Goal: Transaction & Acquisition: Obtain resource

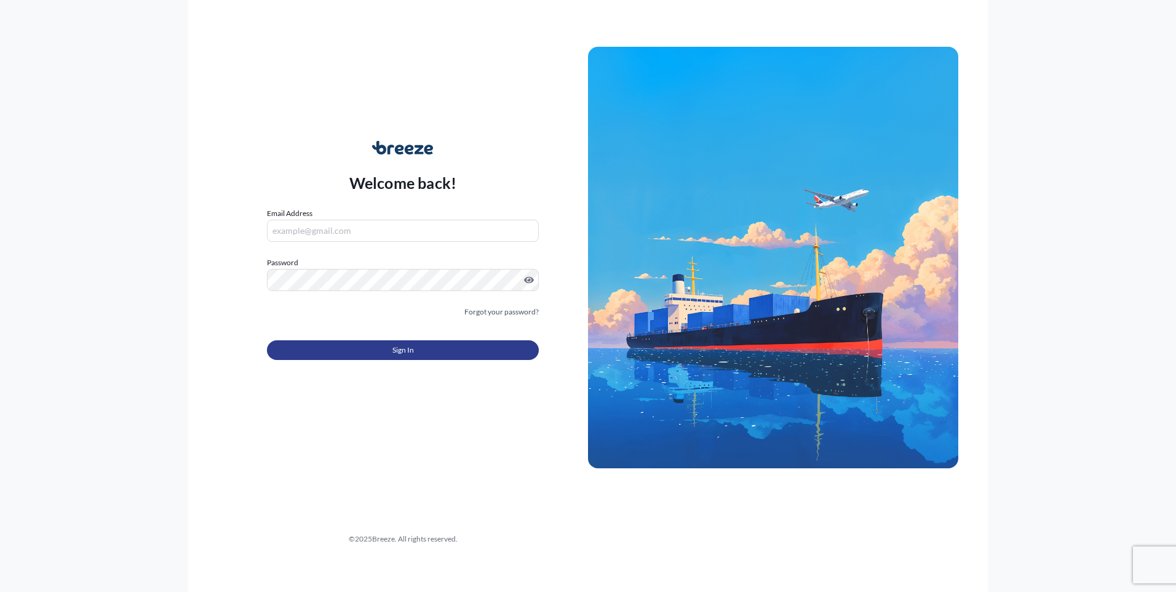
type input "[PERSON_NAME][EMAIL_ADDRESS][DOMAIN_NAME]"
click at [387, 341] on button "Sign In" at bounding box center [403, 350] width 272 height 20
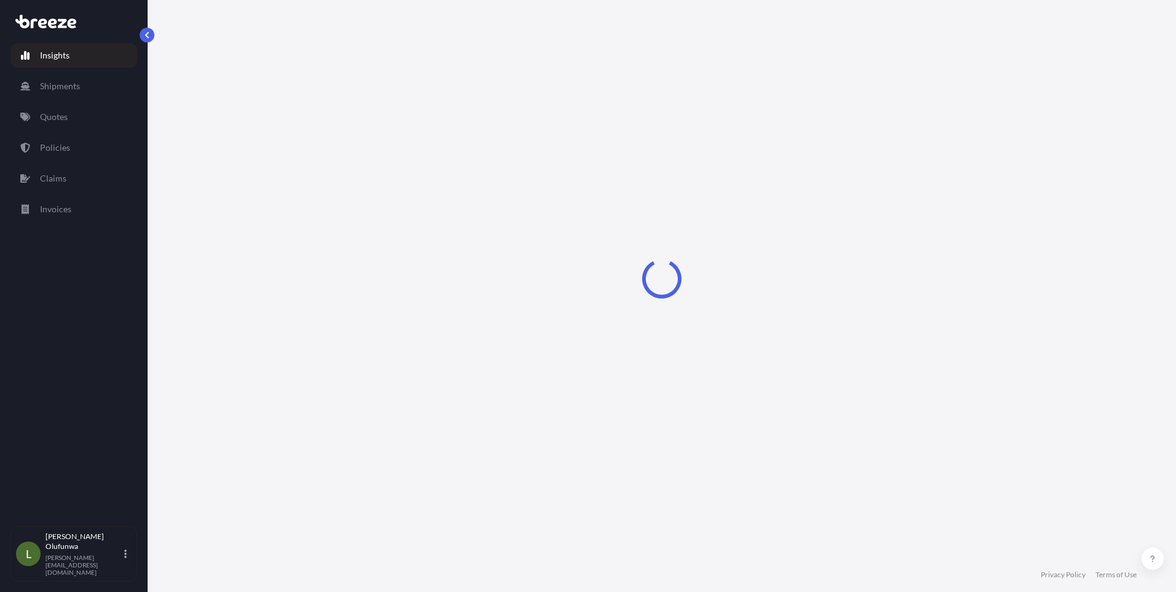
select select "2025"
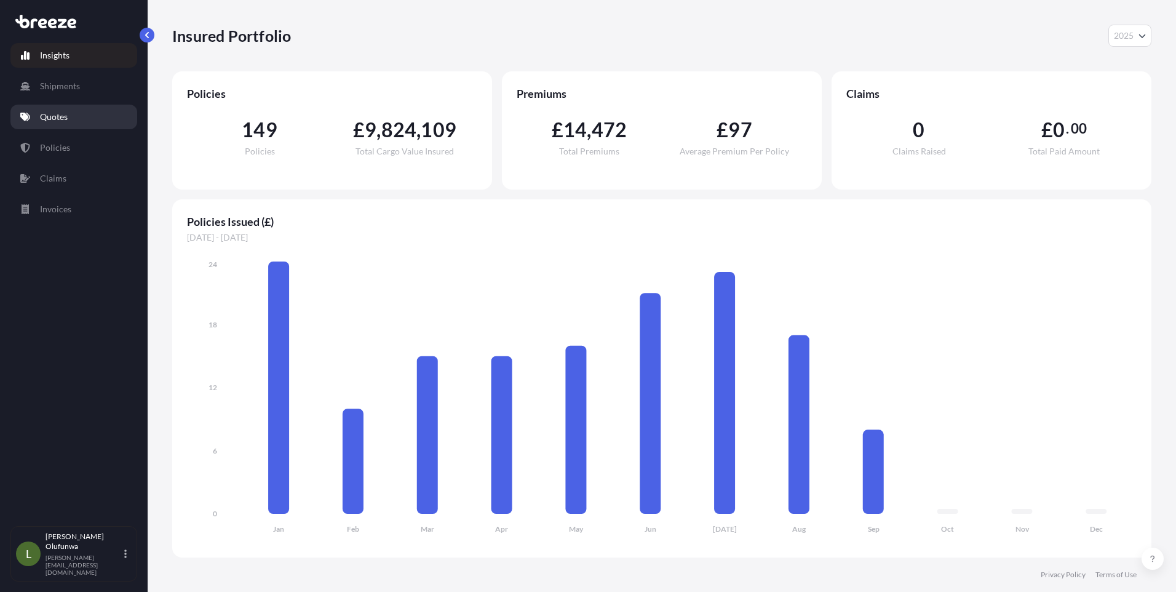
click at [73, 116] on link "Quotes" at bounding box center [73, 117] width 127 height 25
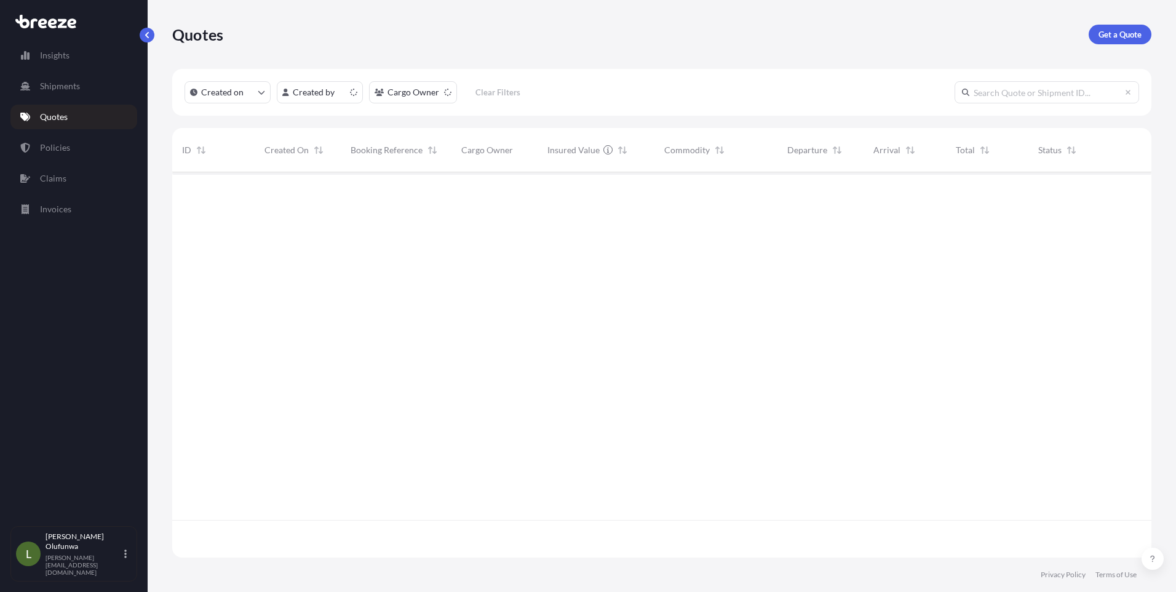
scroll to position [382, 970]
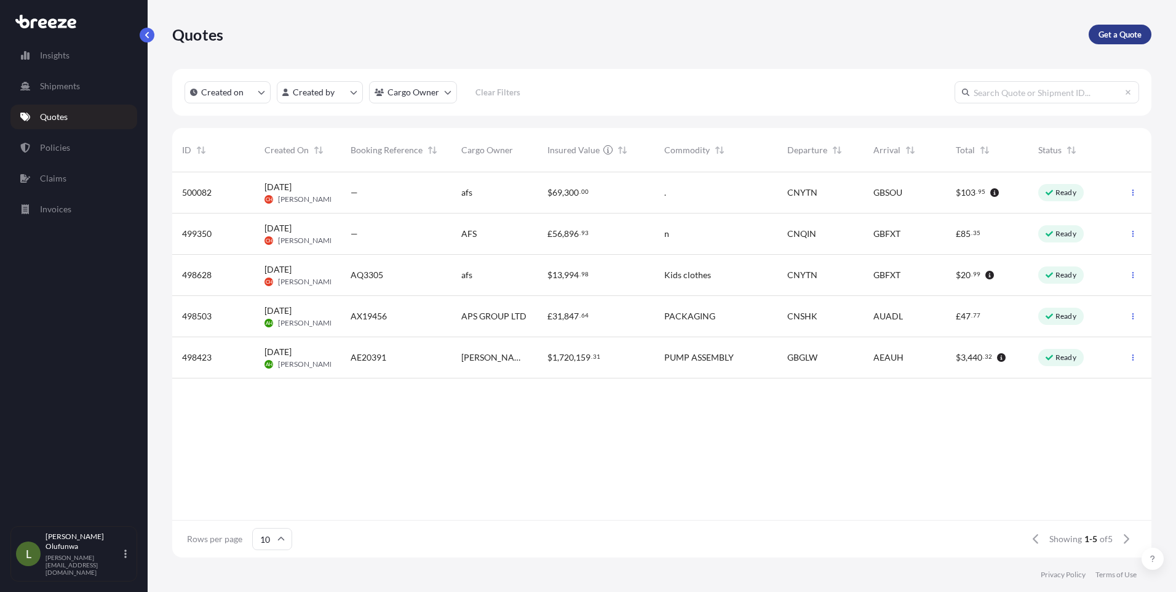
click at [1115, 38] on p "Get a Quote" at bounding box center [1119, 34] width 43 height 12
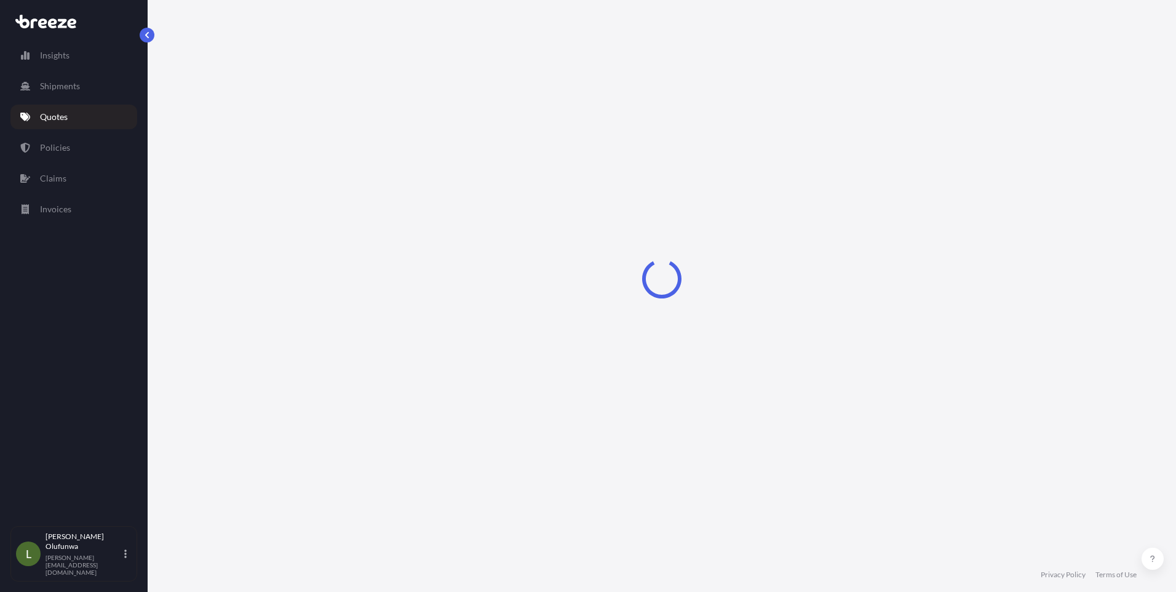
select select "Sea"
select select "1"
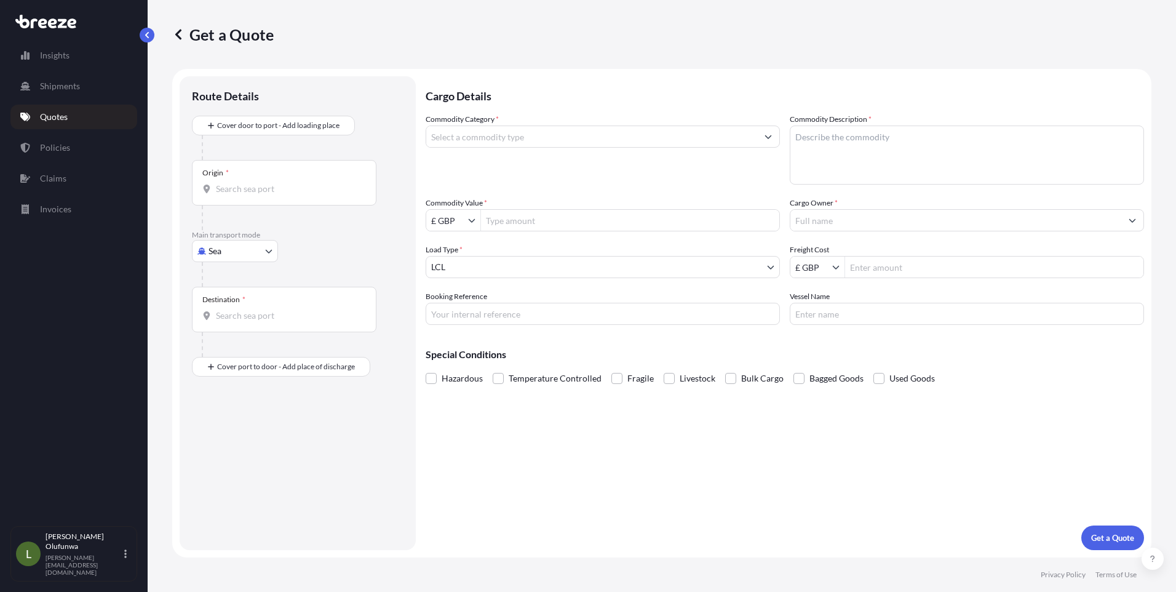
click at [221, 175] on div "Origin *" at bounding box center [215, 173] width 26 height 10
click at [221, 183] on input "Origin *" at bounding box center [288, 189] width 145 height 12
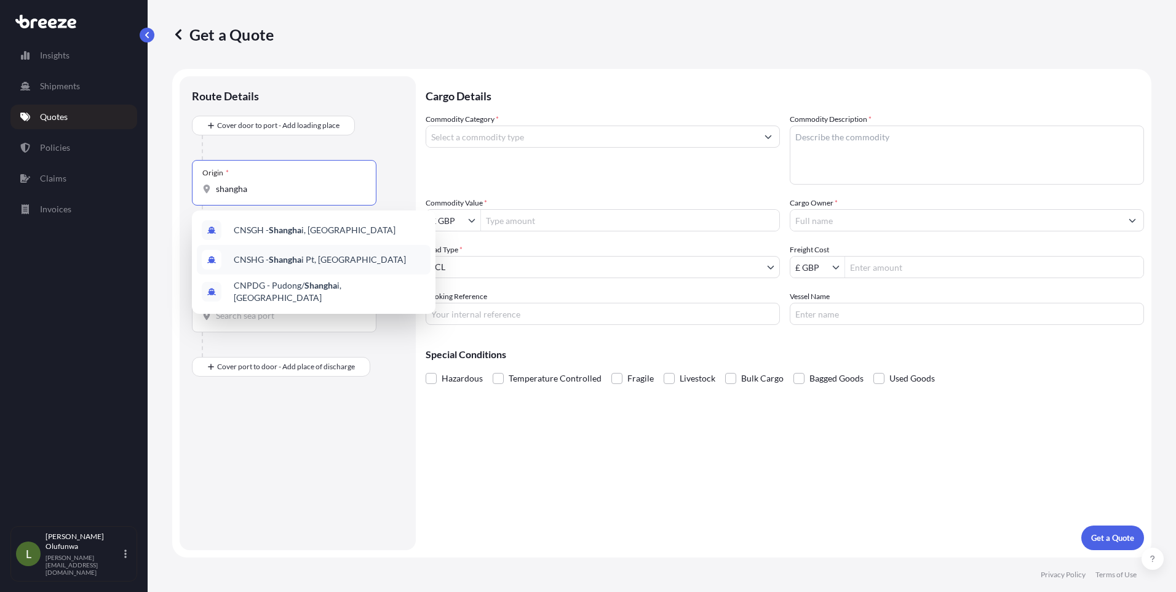
click at [292, 266] on div "CNSHG - Shangha i Pt, [GEOGRAPHIC_DATA]" at bounding box center [314, 260] width 234 height 30
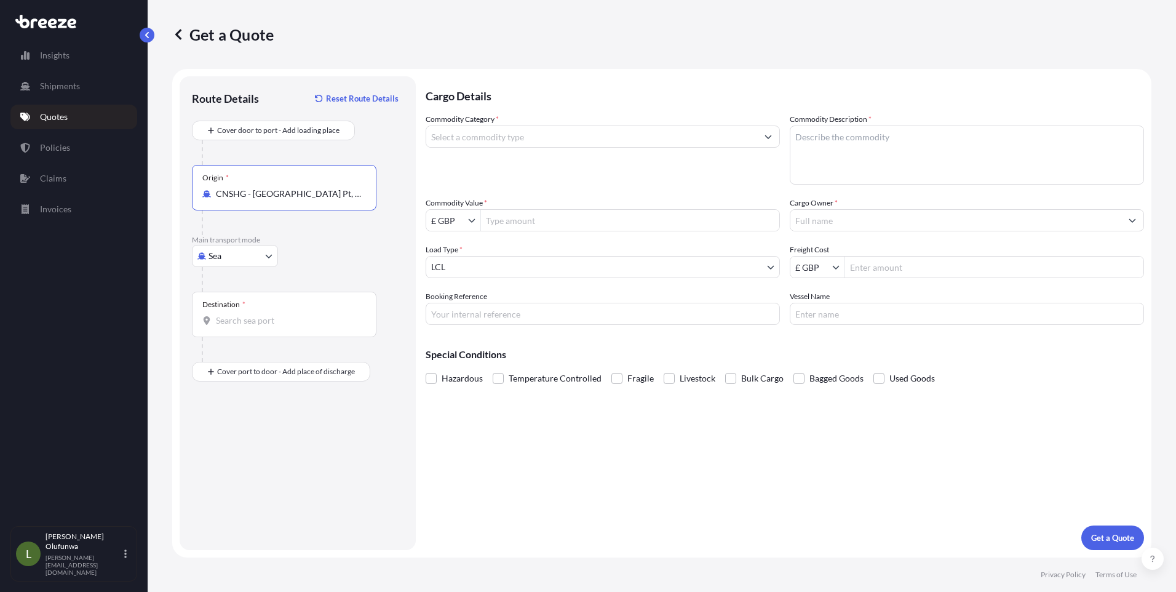
type input "CNSHG - [GEOGRAPHIC_DATA] Pt, [GEOGRAPHIC_DATA]"
click at [271, 317] on input "Destination *" at bounding box center [288, 320] width 145 height 12
type input "s"
click at [280, 362] on span "GBSOU - [GEOGRAPHIC_DATA], [GEOGRAPHIC_DATA]" at bounding box center [330, 364] width 192 height 25
type input "GBSOU - [GEOGRAPHIC_DATA], [GEOGRAPHIC_DATA]"
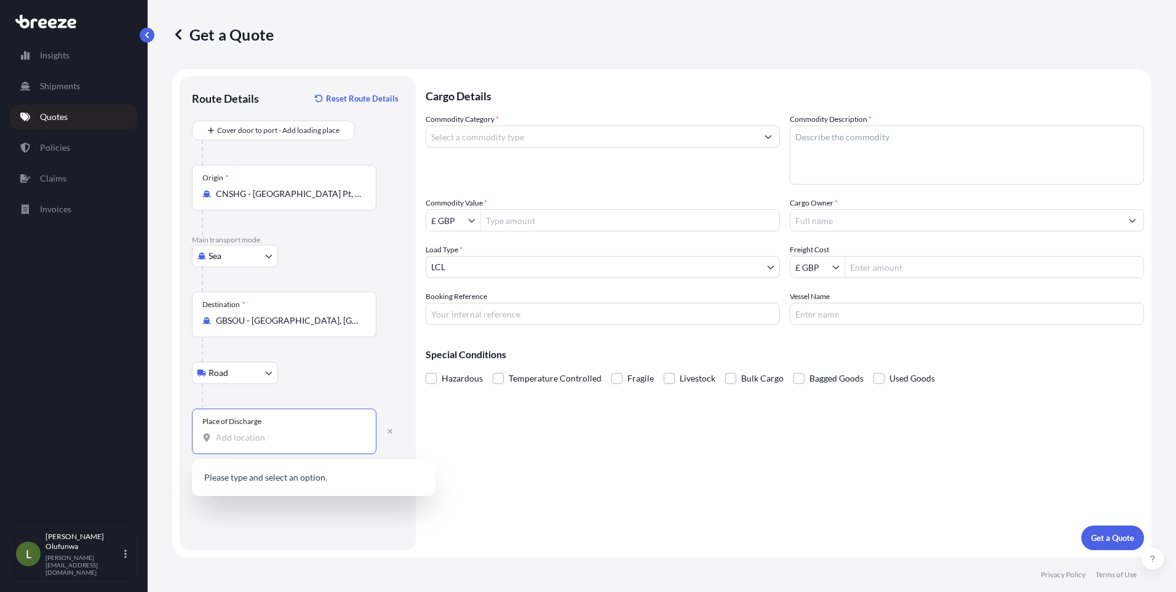
click at [266, 442] on input "Place of Discharge" at bounding box center [288, 437] width 145 height 12
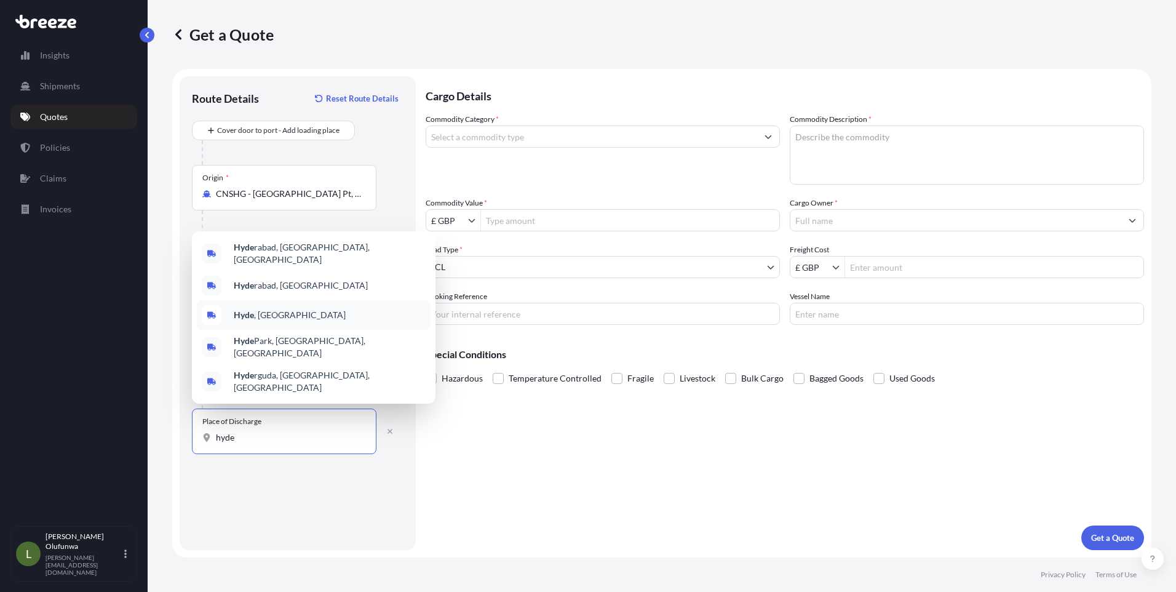
click at [259, 321] on span "Hyde , [GEOGRAPHIC_DATA]" at bounding box center [290, 315] width 112 height 12
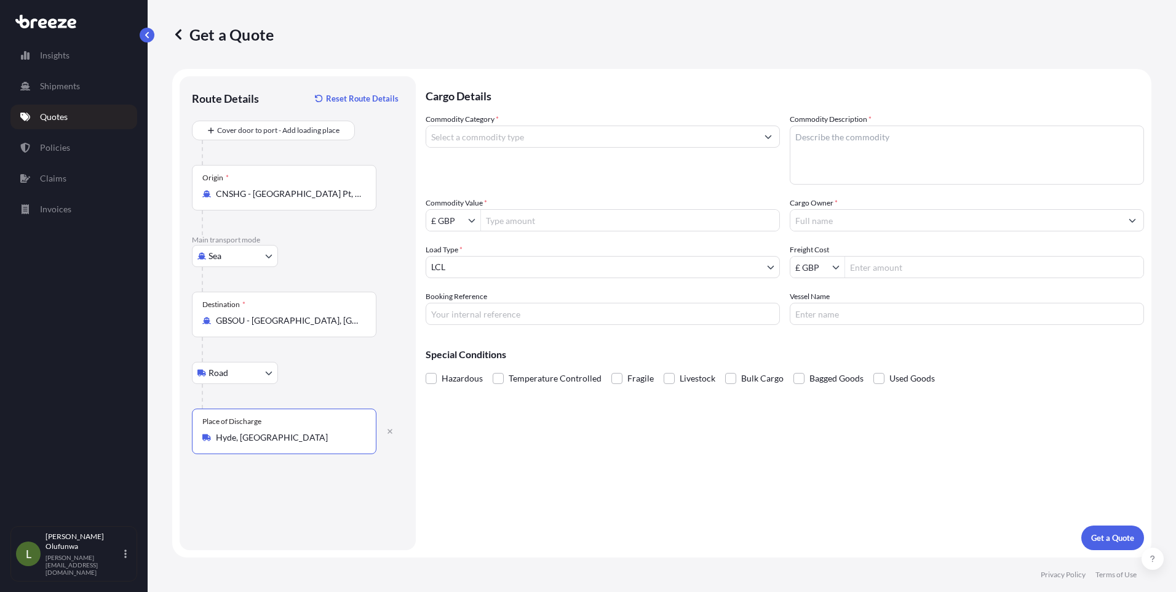
type input "Hyde, [GEOGRAPHIC_DATA]"
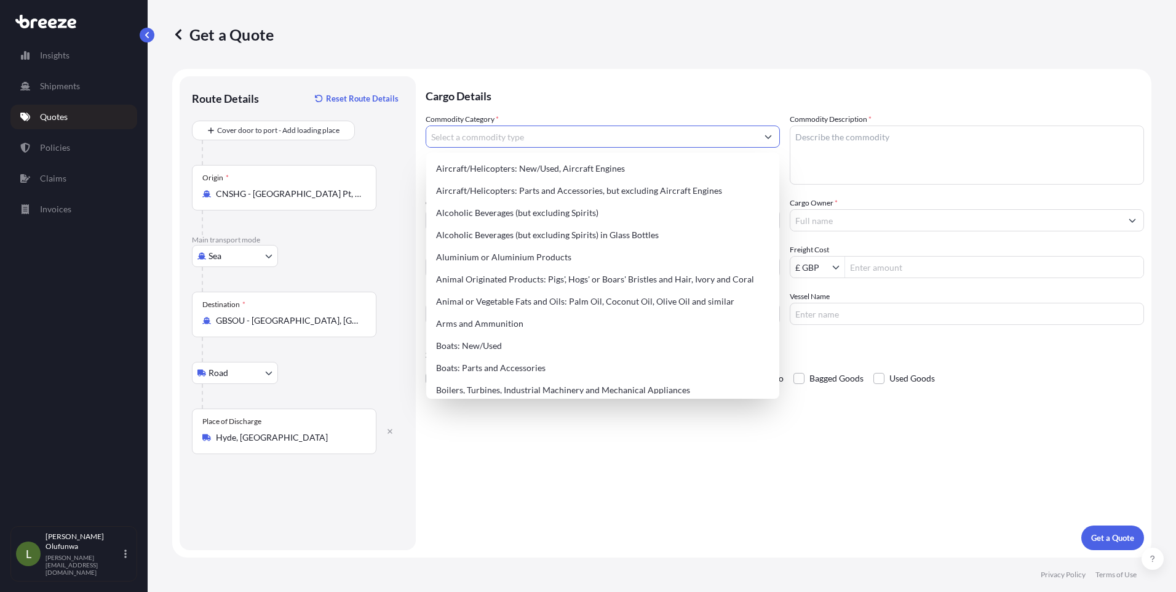
click at [471, 134] on input "Commodity Category *" at bounding box center [591, 136] width 331 height 22
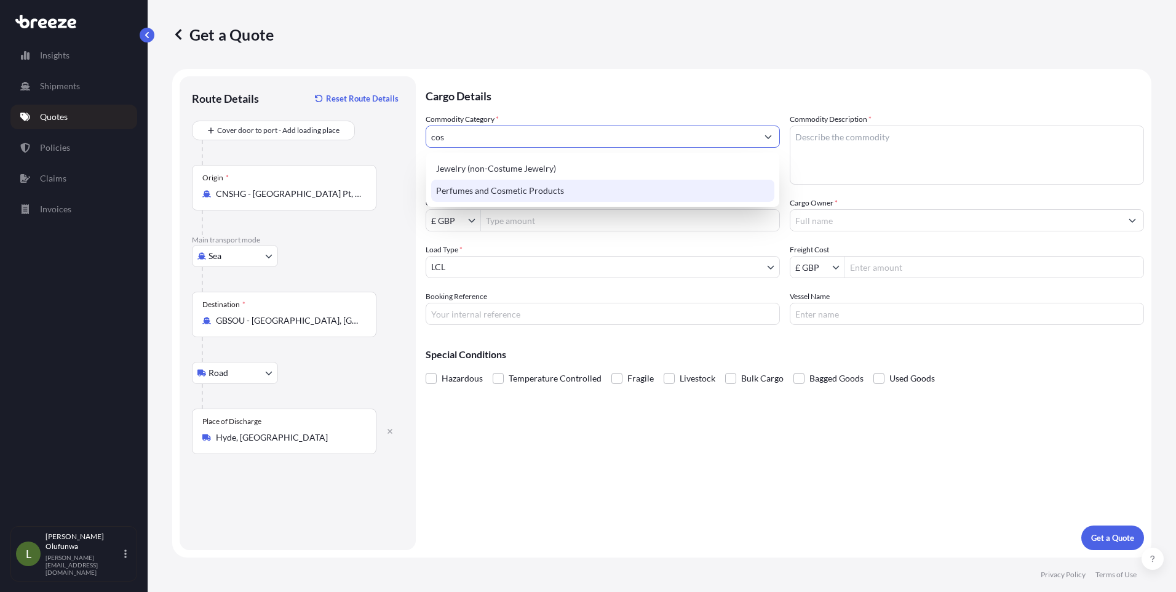
click at [498, 184] on div "Perfumes and Cosmetic Products" at bounding box center [602, 191] width 343 height 22
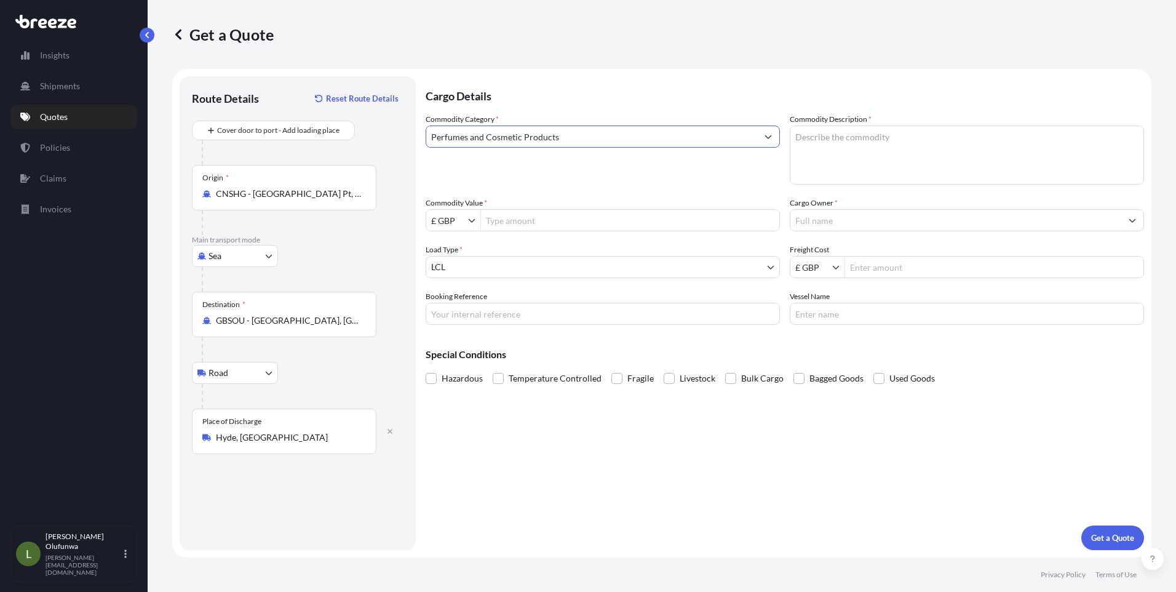
type input "Perfumes and Cosmetic Products"
click at [903, 163] on textarea "Commodity Description *" at bounding box center [967, 154] width 354 height 59
click at [949, 167] on textarea "Commodity Description *" at bounding box center [967, 154] width 354 height 59
paste textarea "SERUM TONER CREAM TONER PADS"
type textarea "SERUM TONER CREAM TONER PADS"
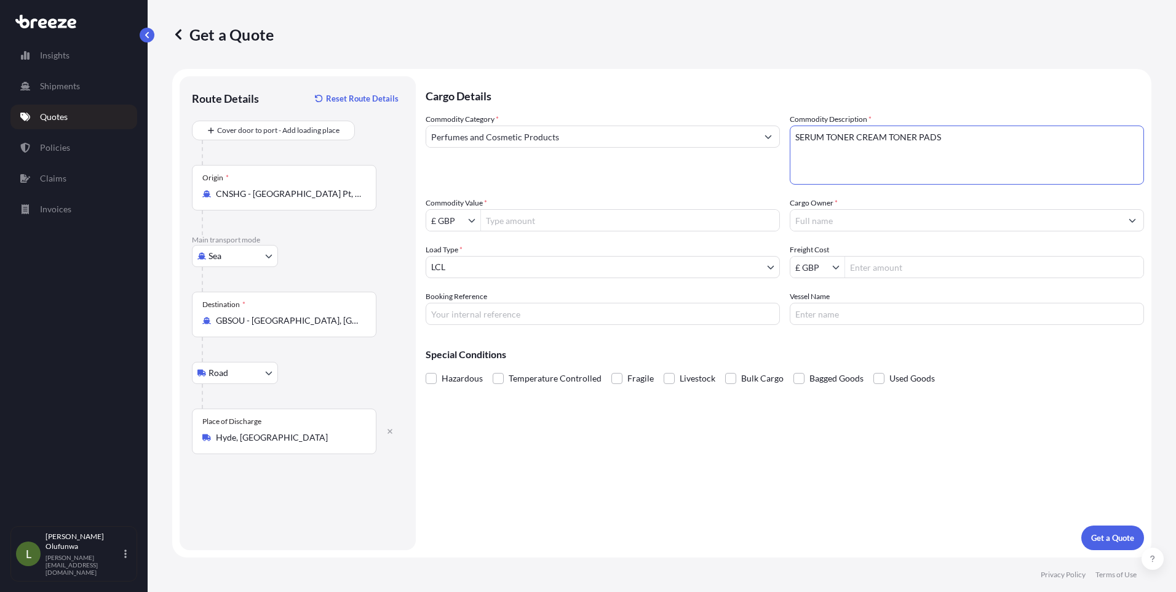
click at [466, 223] on input "£ GBP" at bounding box center [447, 220] width 42 height 22
click at [439, 293] on div "$ USD" at bounding box center [453, 294] width 49 height 22
type input "$ USD"
click at [833, 269] on icon "Show suggestions" at bounding box center [835, 266] width 7 height 7
click at [809, 341] on div "$ USD" at bounding box center [817, 341] width 49 height 22
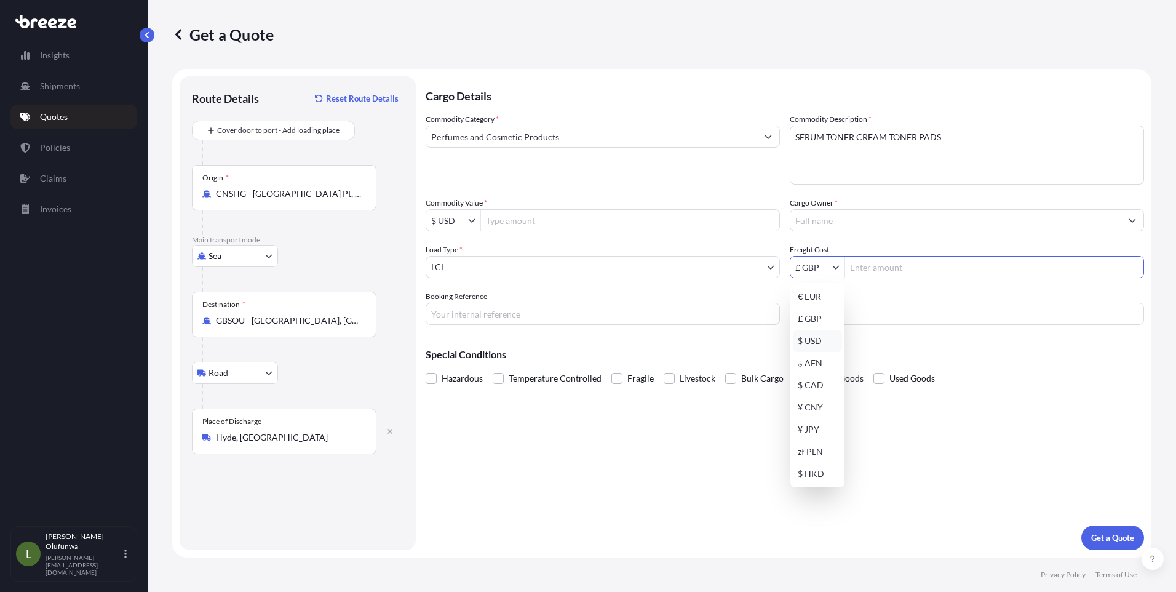
type input "$ USD"
click at [547, 321] on input "Booking Reference" at bounding box center [603, 314] width 354 height 22
type input "a"
type input "AI19866"
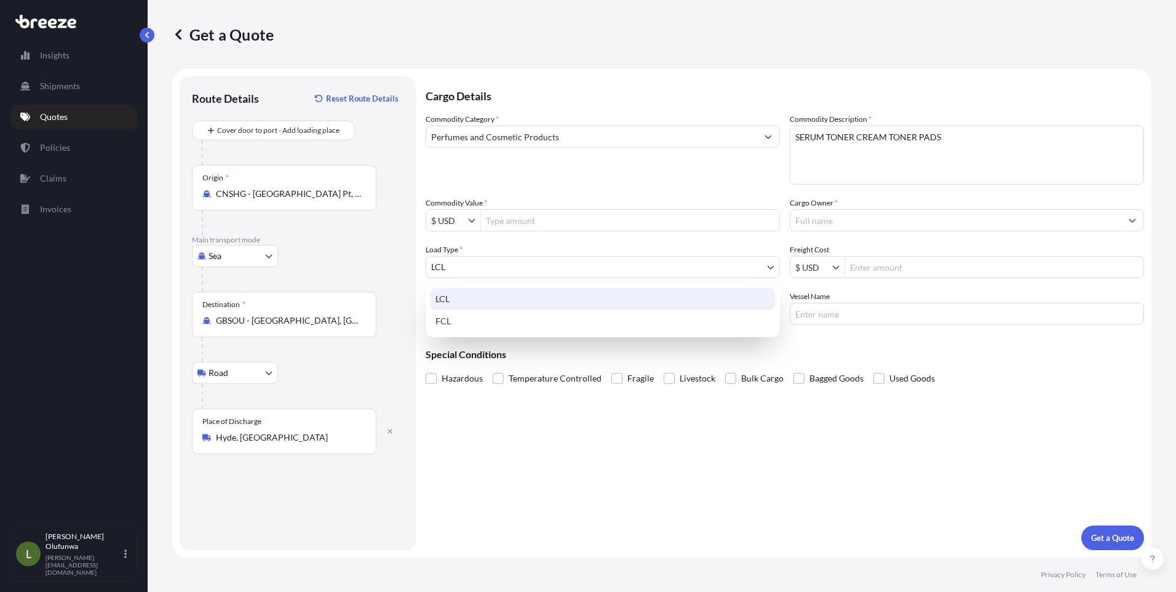
click at [563, 272] on body "Insights Shipments Quotes Policies Claims Invoices L [PERSON_NAME] Olufunwa [PE…" at bounding box center [588, 296] width 1176 height 592
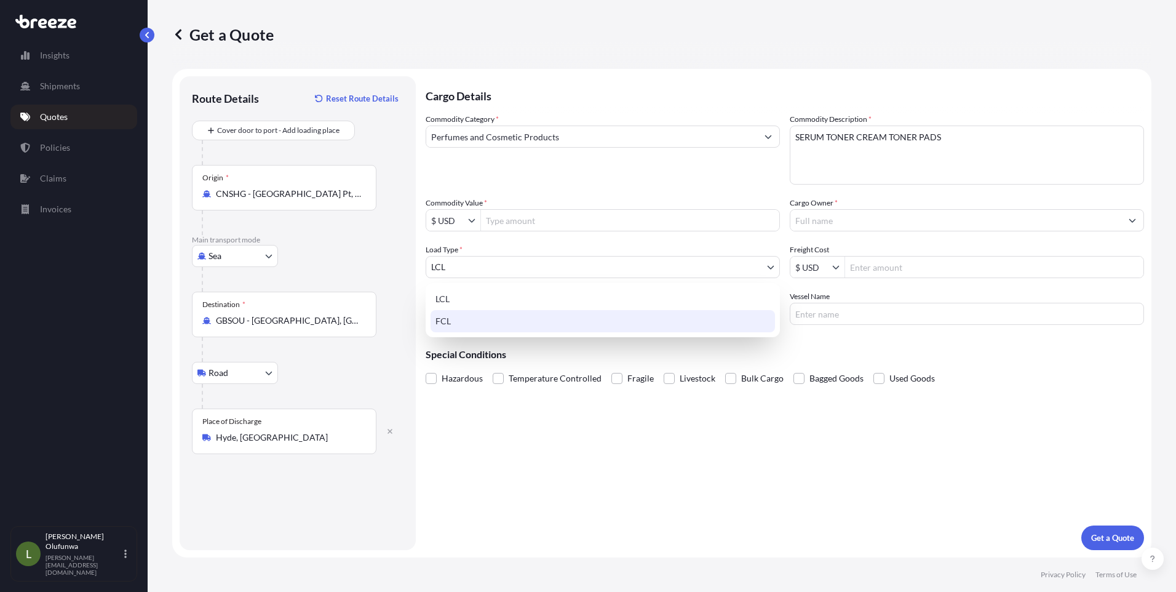
click at [453, 324] on div "FCL" at bounding box center [602, 321] width 344 height 22
select select "2"
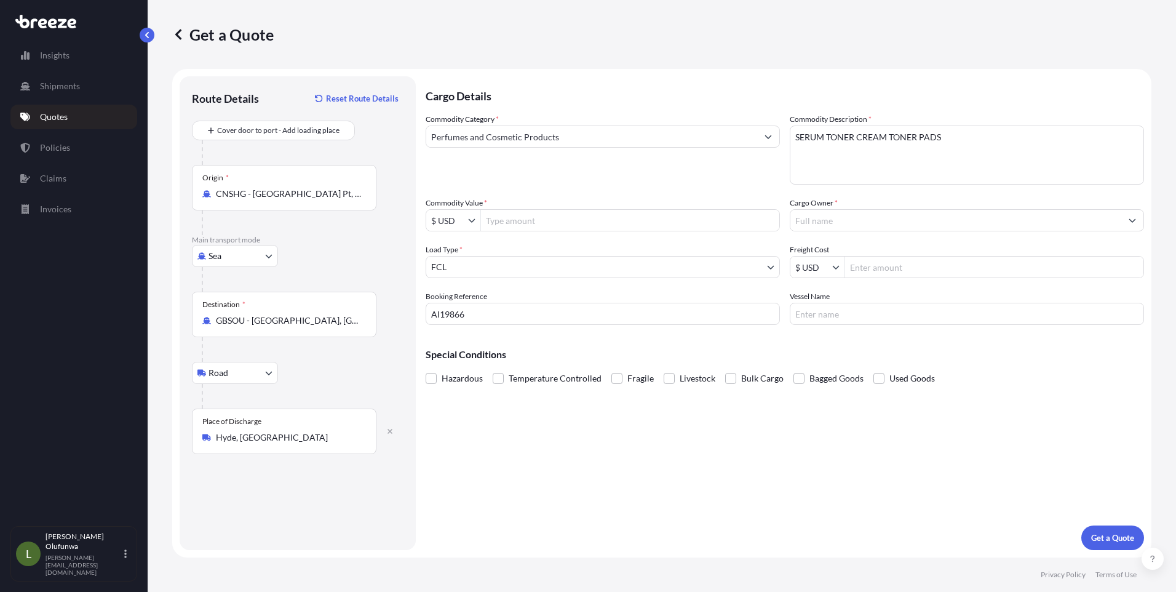
click at [528, 215] on input "Commodity Value *" at bounding box center [630, 220] width 298 height 22
paste input "8"
click at [534, 223] on input "Commodity Value *" at bounding box center [630, 220] width 298 height 22
drag, startPoint x: 513, startPoint y: 218, endPoint x: 456, endPoint y: 218, distance: 57.2
click at [456, 218] on div "$ USD 82023.60" at bounding box center [603, 220] width 354 height 22
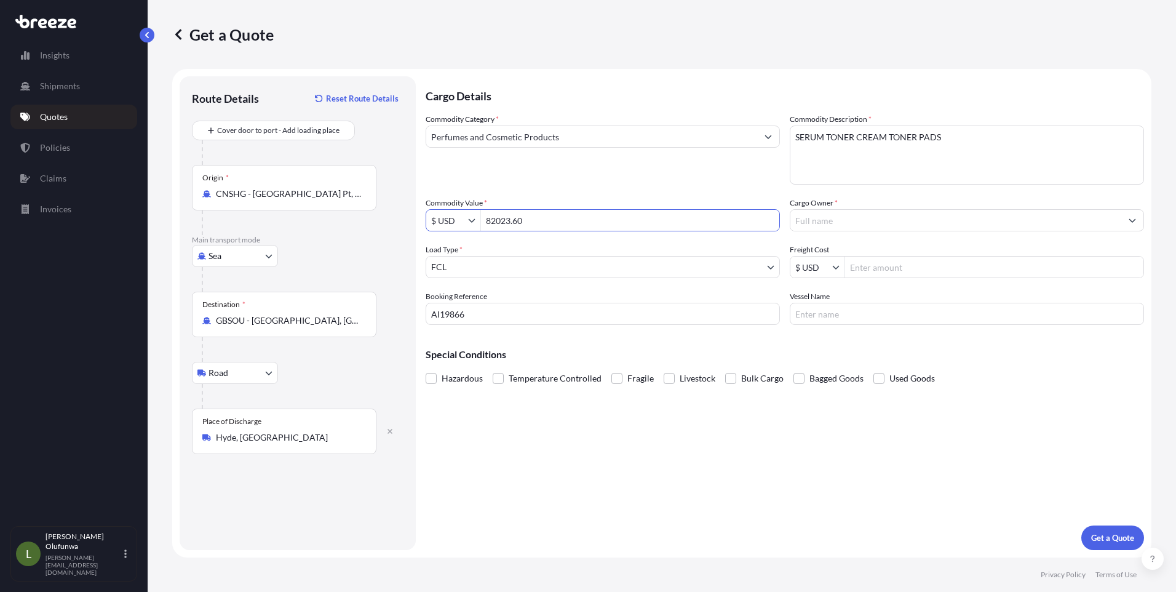
type input "82,023.6"
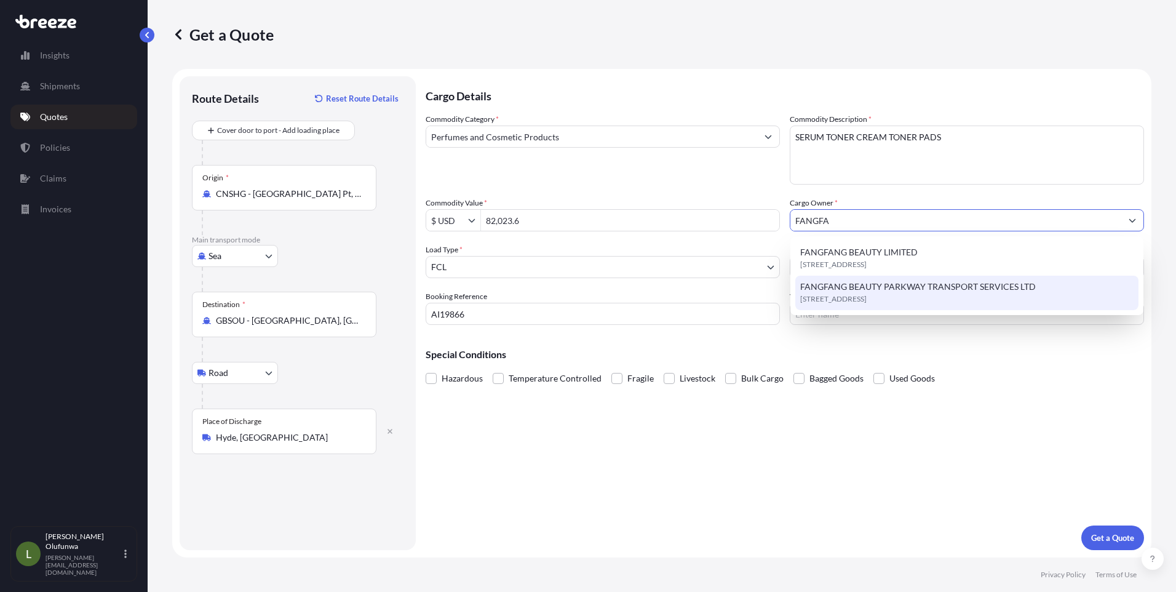
click at [866, 293] on span "[STREET_ADDRESS]" at bounding box center [833, 299] width 66 height 12
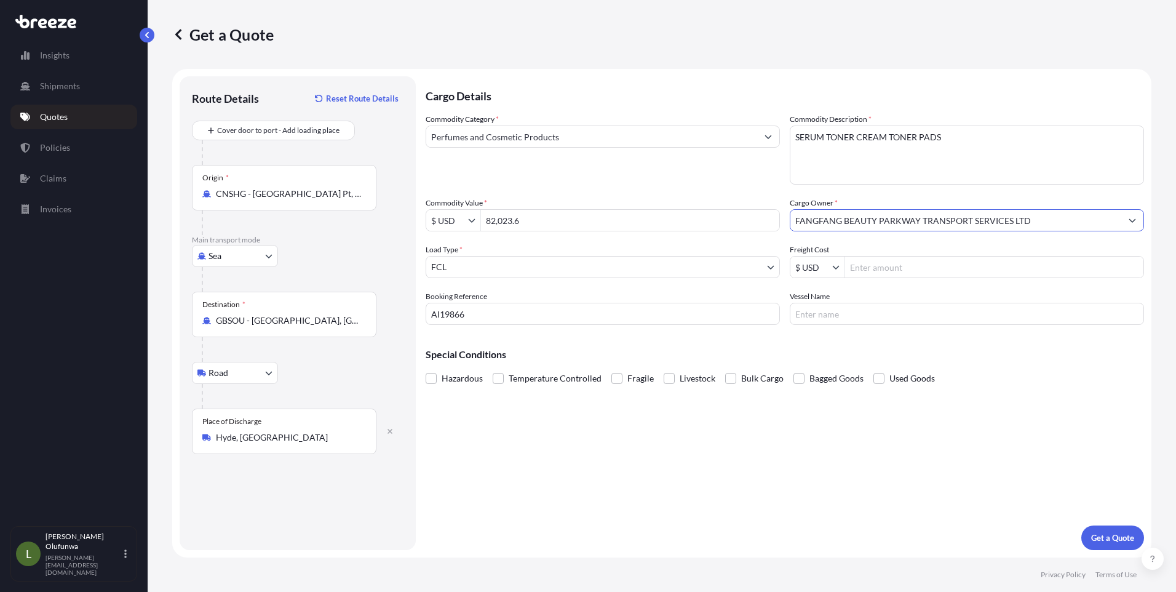
type input "FANGFANG BEAUTY PARKWAY TRANSPORT SERVICES LTD"
click at [882, 268] on input "Freight Cost" at bounding box center [994, 267] width 298 height 22
click at [923, 265] on input "Freight Cost" at bounding box center [994, 267] width 298 height 22
paste input "2,969"
type input "2,969"
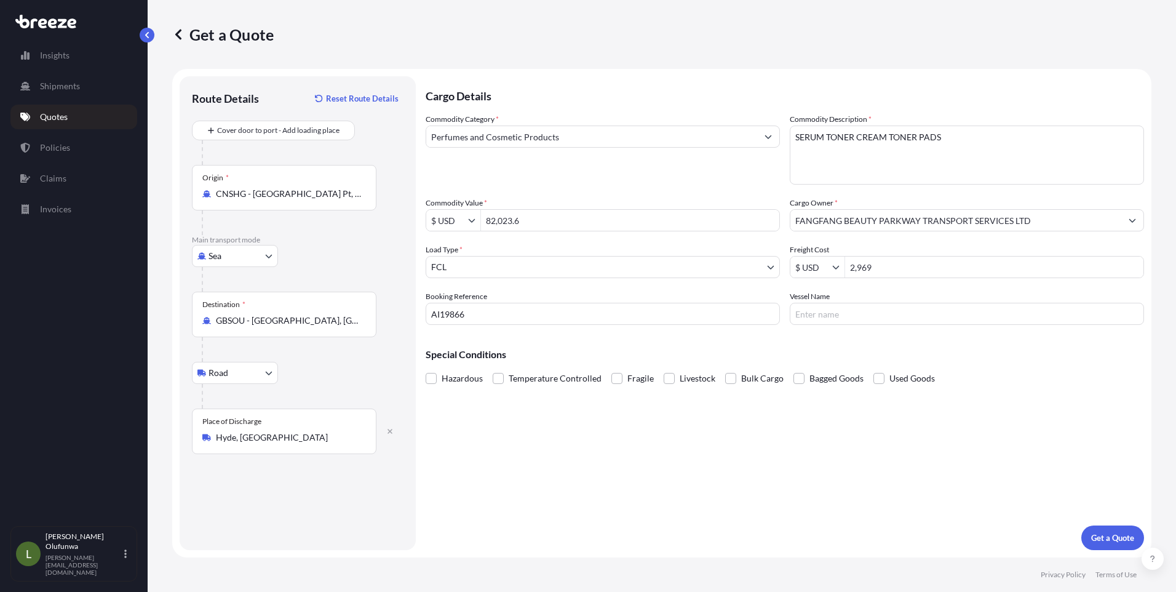
click at [841, 307] on input "Vessel Name" at bounding box center [967, 314] width 354 height 22
click at [872, 311] on input "Vessel Name" at bounding box center [967, 314] width 354 height 22
paste input "HYUNDAI JUPITER"
type input "HYUNDAI JUPITER"
click at [1112, 533] on p "Get a Quote" at bounding box center [1112, 537] width 43 height 12
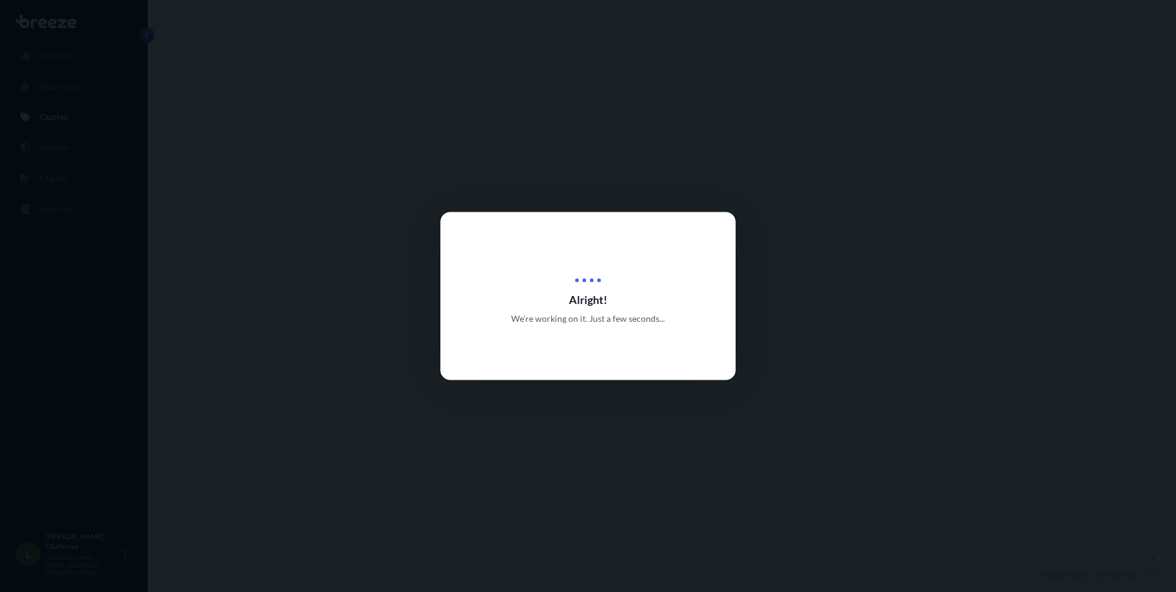
scroll to position [419, 0]
select select "Sea"
select select "Road"
select select "2"
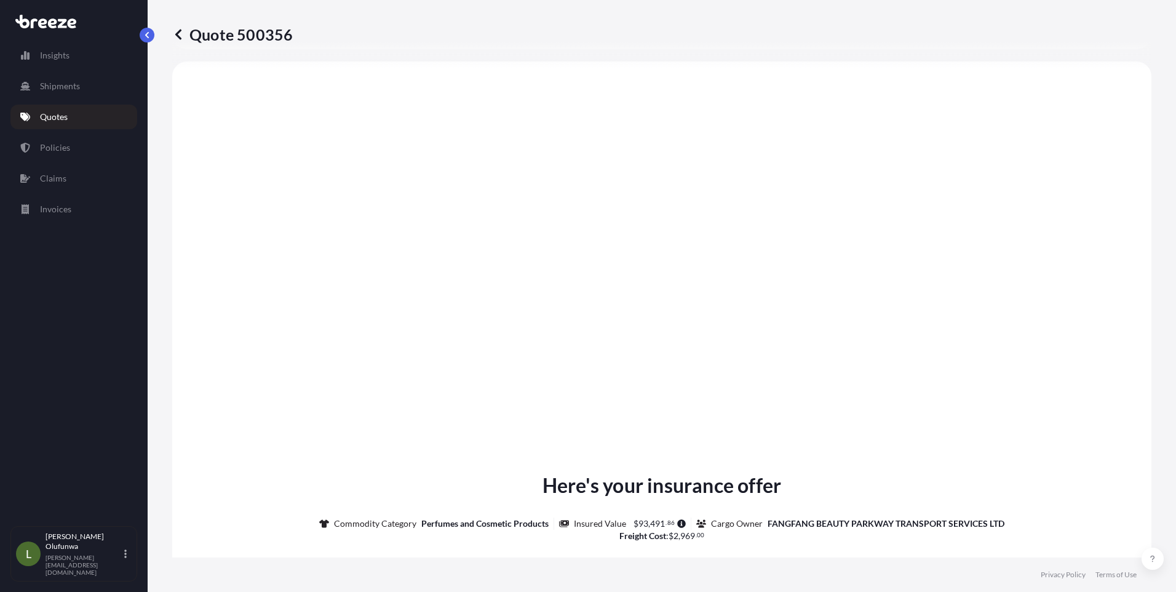
scroll to position [1459, 0]
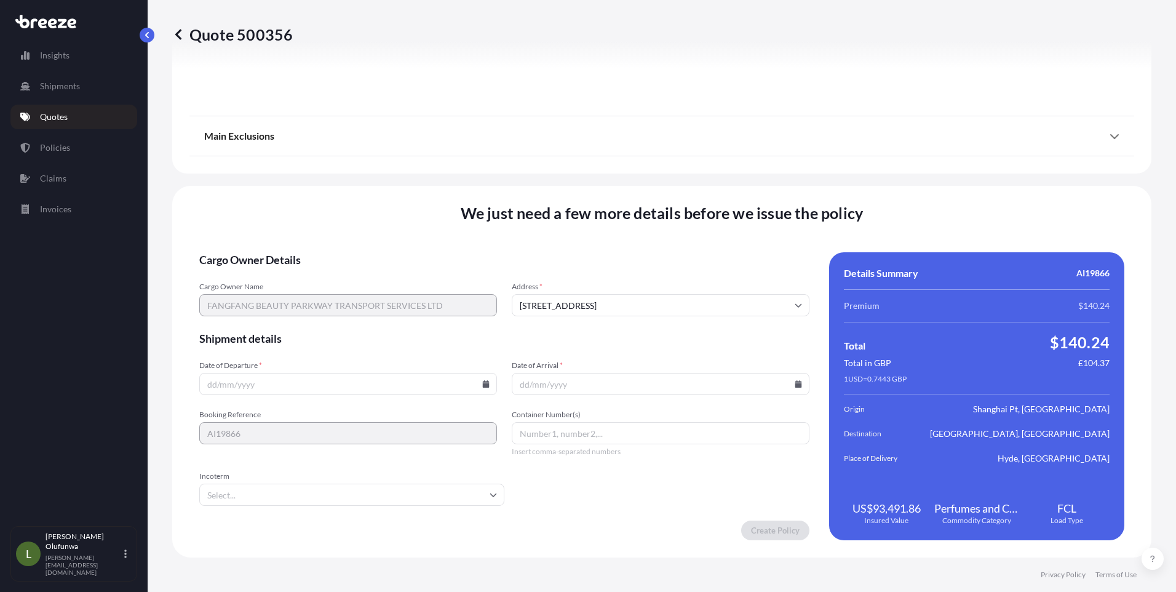
click at [483, 384] on icon at bounding box center [486, 383] width 7 height 7
click at [390, 174] on button at bounding box center [396, 177] width 20 height 20
click at [349, 275] on button "18" at bounding box center [347, 274] width 20 height 20
type input "[DATE]"
click at [795, 382] on icon at bounding box center [798, 383] width 7 height 7
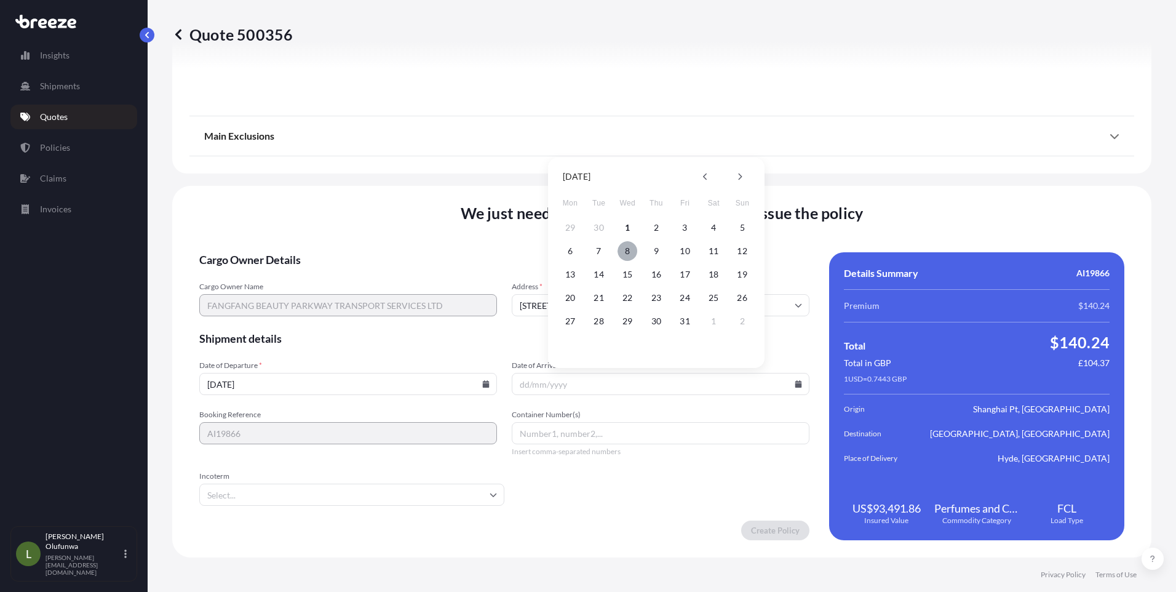
click at [627, 253] on button "8" at bounding box center [627, 251] width 20 height 20
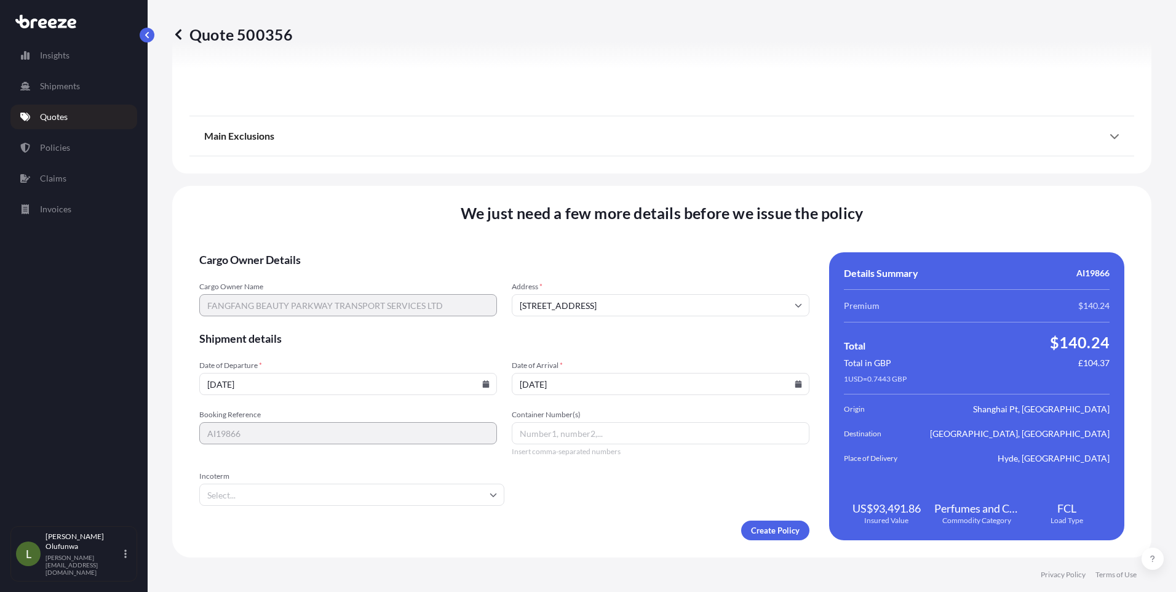
click at [795, 385] on icon at bounding box center [798, 383] width 7 height 7
click at [742, 183] on button at bounding box center [740, 177] width 20 height 20
click at [715, 254] on button "8" at bounding box center [713, 251] width 20 height 20
type input "[DATE]"
click at [541, 436] on input "Container Number(s)" at bounding box center [661, 433] width 298 height 22
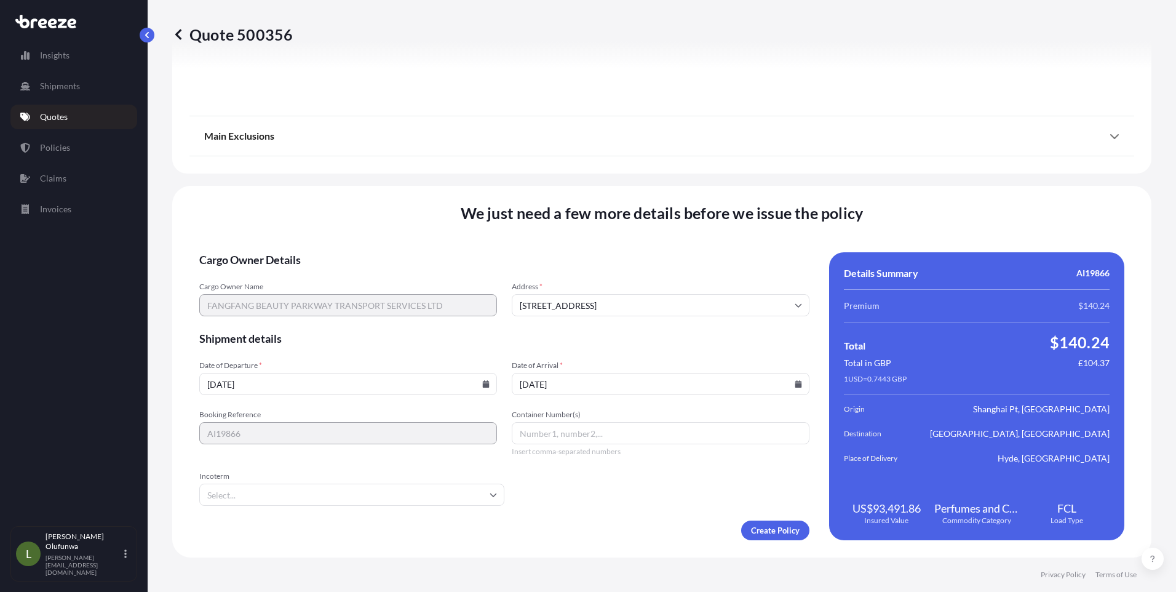
click at [559, 434] on input "Container Number(s)" at bounding box center [661, 433] width 298 height 22
paste input "KOCU4395395"
type input "KOCU4395395"
click at [269, 495] on input "Incoterm" at bounding box center [351, 494] width 305 height 22
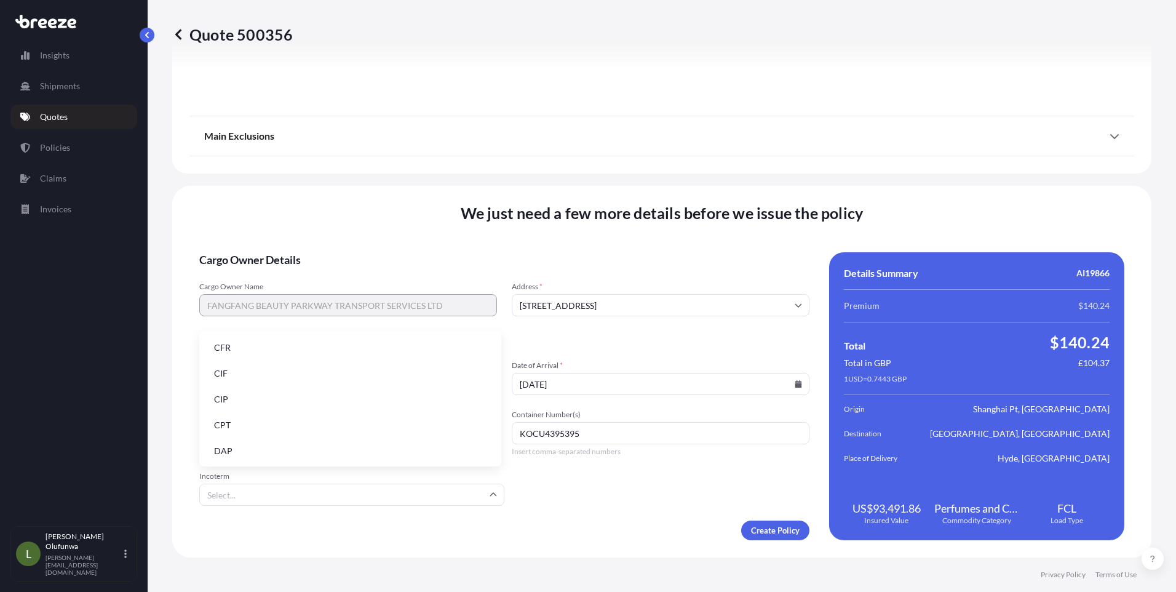
scroll to position [156, 0]
click at [240, 450] on li "FOB" at bounding box center [350, 449] width 292 height 23
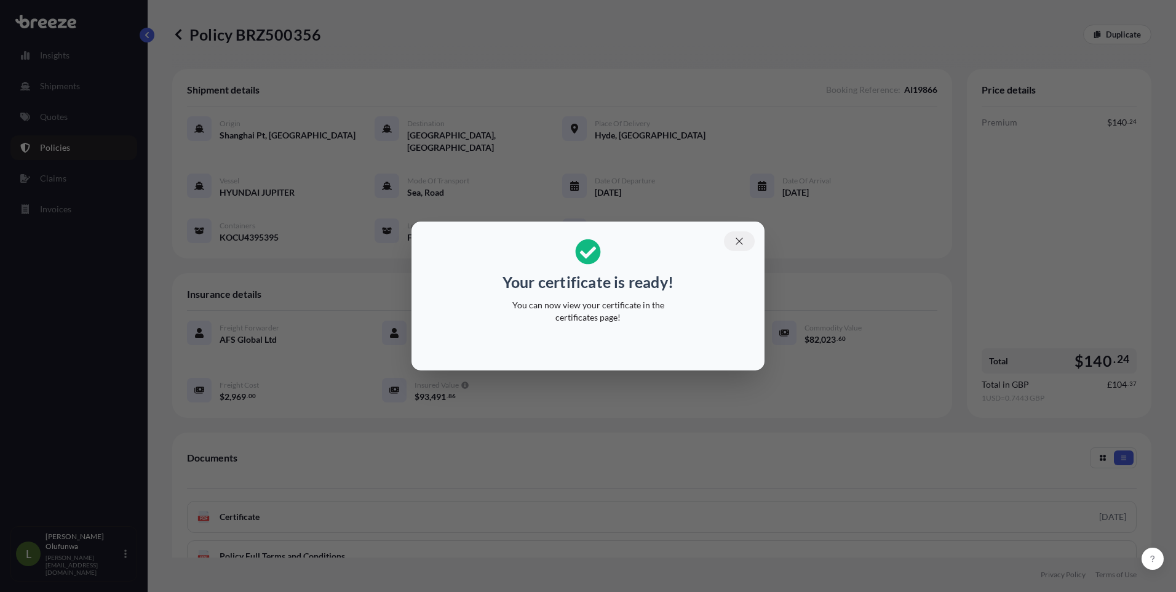
click at [742, 244] on icon "button" at bounding box center [738, 240] width 7 height 7
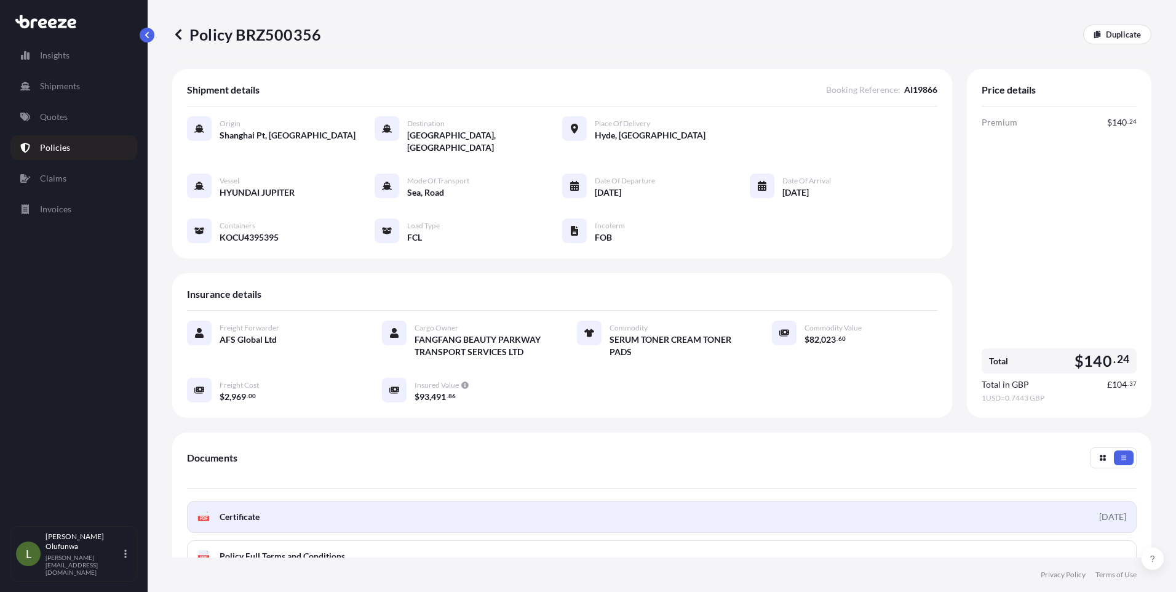
click at [295, 502] on link "PDF Certificate [DATE]" at bounding box center [661, 517] width 949 height 32
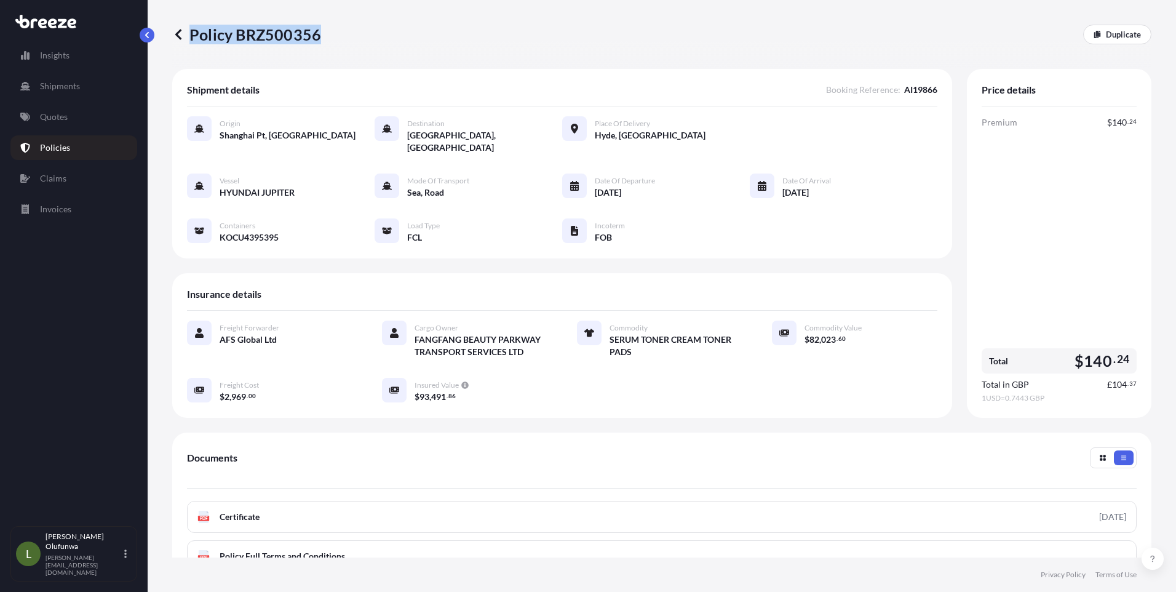
drag, startPoint x: 352, startPoint y: 34, endPoint x: 317, endPoint y: 31, distance: 34.6
click at [317, 31] on div "Policy BRZ500356 Duplicate" at bounding box center [661, 35] width 979 height 20
drag, startPoint x: 317, startPoint y: 31, endPoint x: 302, endPoint y: 34, distance: 15.6
copy p "Policy BRZ500356"
click at [50, 114] on p "Quotes" at bounding box center [54, 117] width 28 height 12
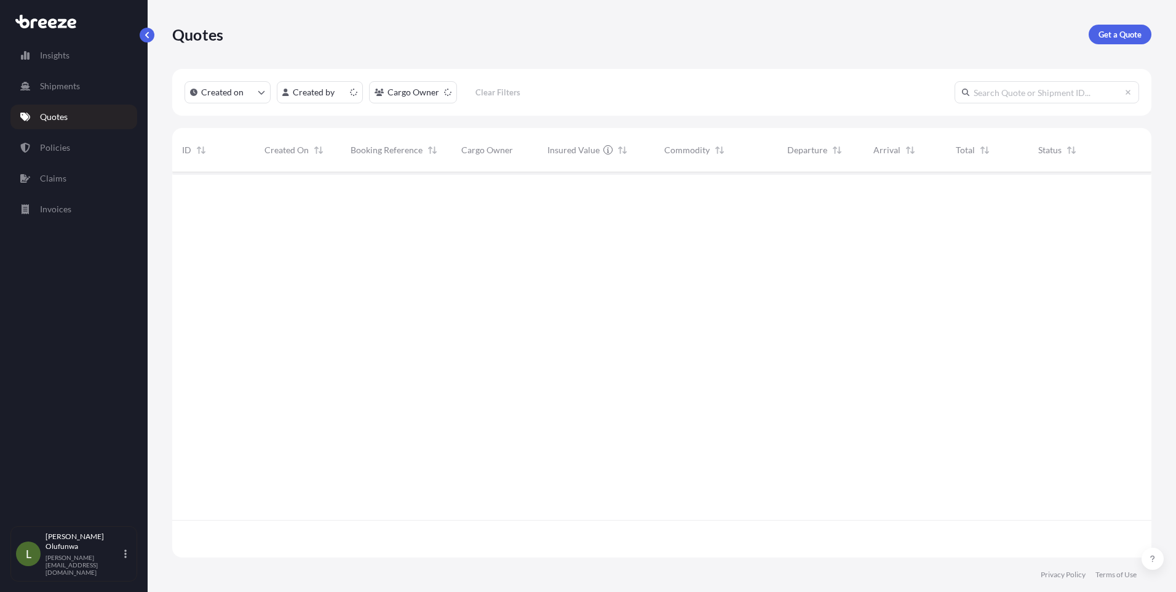
scroll to position [382, 970]
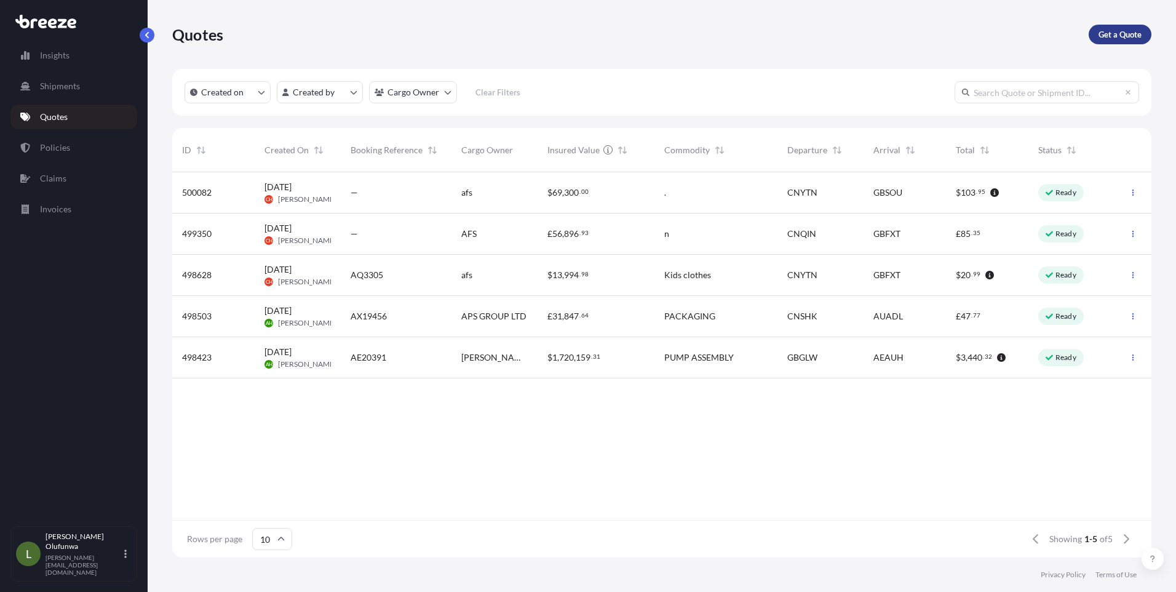
click at [1120, 36] on p "Get a Quote" at bounding box center [1119, 34] width 43 height 12
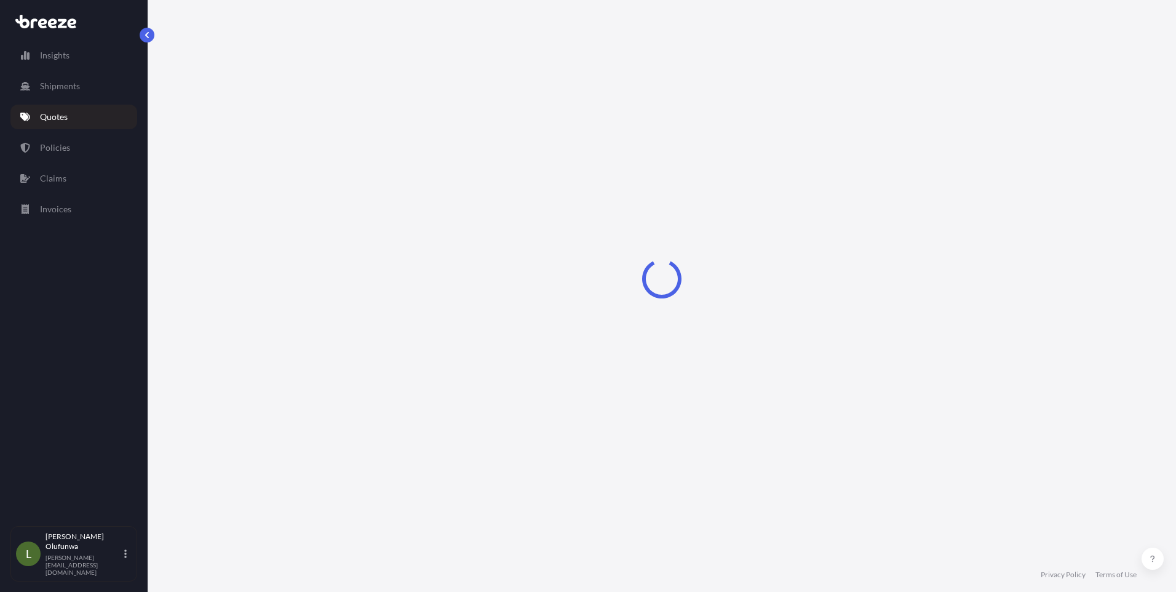
select select "Sea"
select select "1"
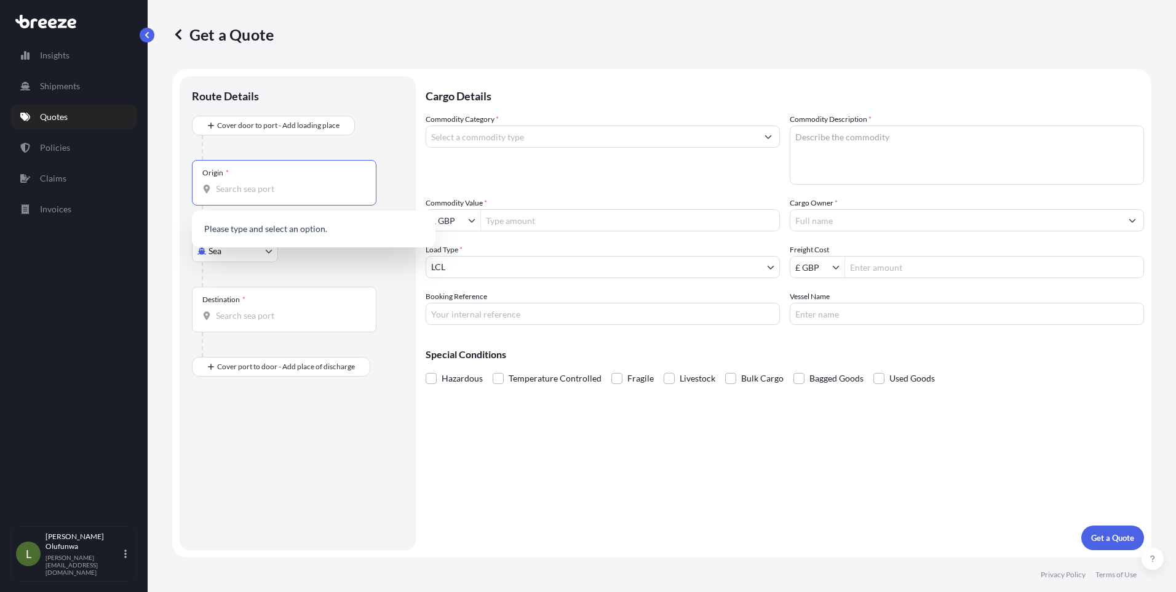
click at [240, 192] on input "Origin *" at bounding box center [288, 189] width 145 height 12
click at [267, 234] on span "CN YTN - Yantian Pt, [GEOGRAPHIC_DATA]" at bounding box center [317, 230] width 166 height 12
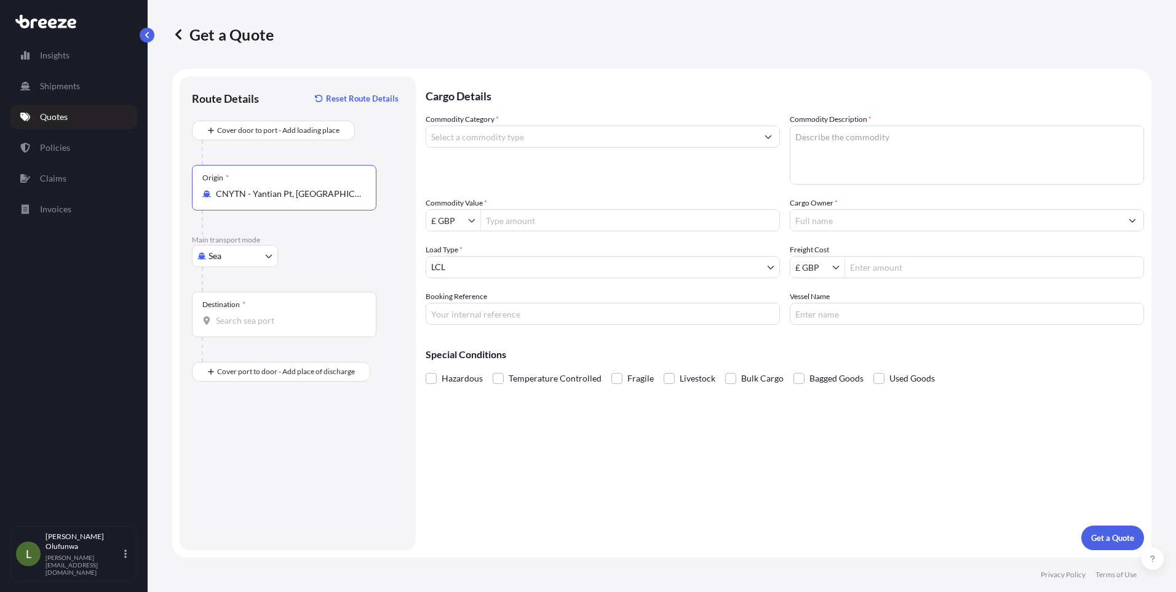
type input "CNYTN - Yantian Pt, [GEOGRAPHIC_DATA]"
click at [260, 321] on input "Destination *" at bounding box center [288, 320] width 145 height 12
click at [284, 364] on span "GBFXT - Felixstowe, [GEOGRAPHIC_DATA]" at bounding box center [316, 361] width 165 height 12
type input "GBFXT - Felixstowe, [GEOGRAPHIC_DATA]"
click at [576, 140] on input "Commodity Category *" at bounding box center [591, 136] width 331 height 22
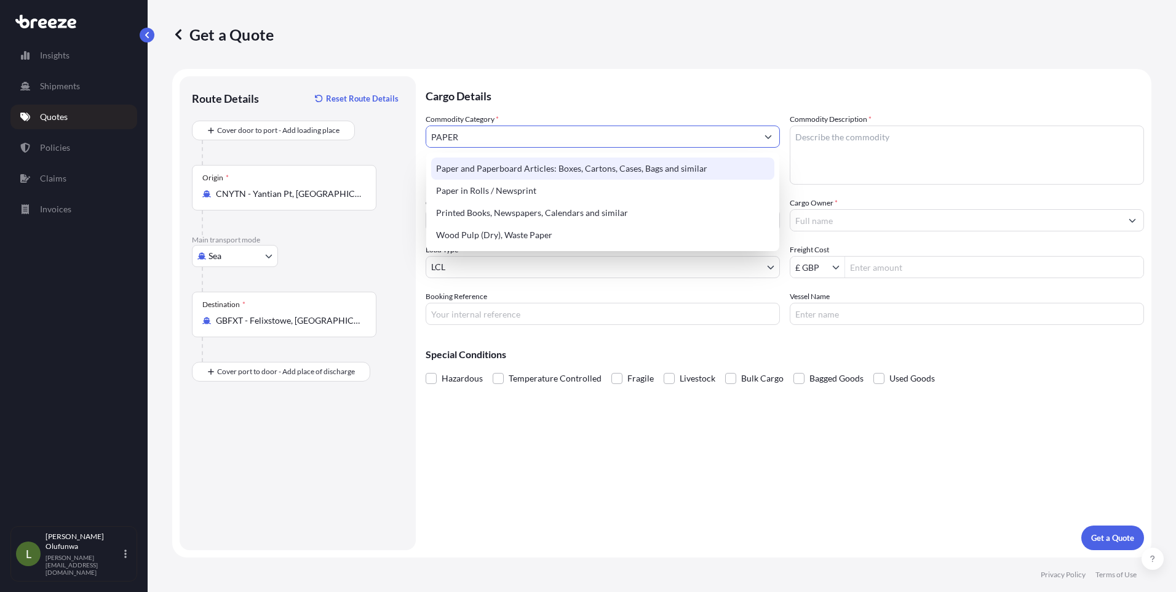
click at [586, 171] on div "Paper and Paperboard Articles: Boxes, Cartons, Cases, Bags and similar" at bounding box center [602, 168] width 343 height 22
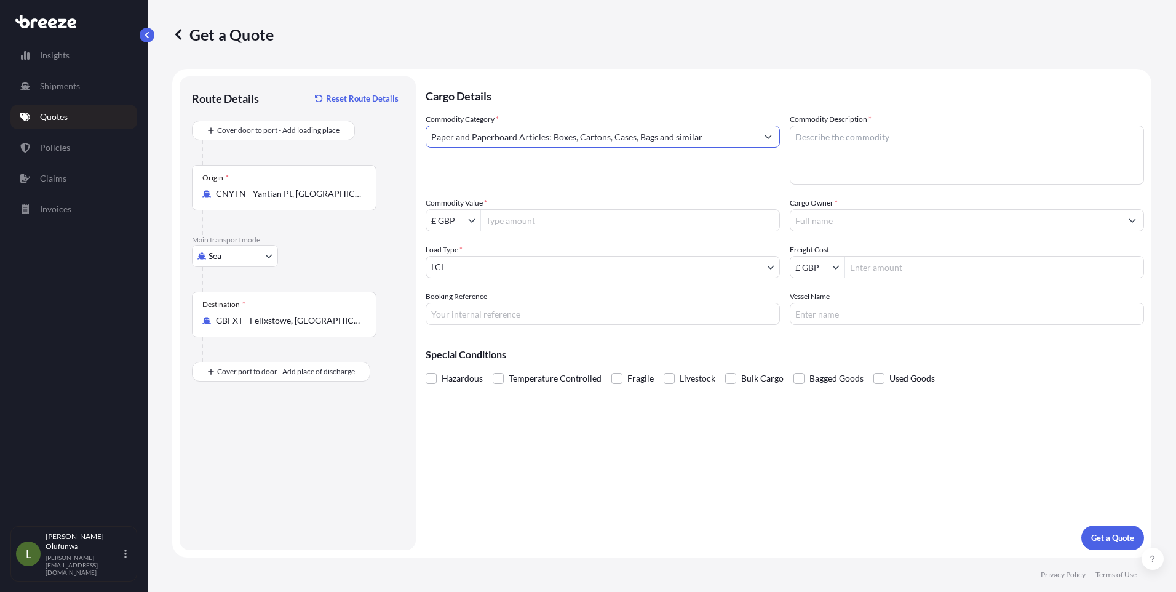
type input "Paper and Paperboard Articles: Boxes, Cartons, Cases, Bags and similar"
click at [866, 152] on textarea "Commodity Description *" at bounding box center [967, 154] width 354 height 59
click at [903, 137] on textarea "PACKAGING COMPONENETS" at bounding box center [967, 154] width 354 height 59
type textarea "PACKAGING COMPONENTS"
click at [448, 218] on input "£ GBP" at bounding box center [447, 220] width 42 height 22
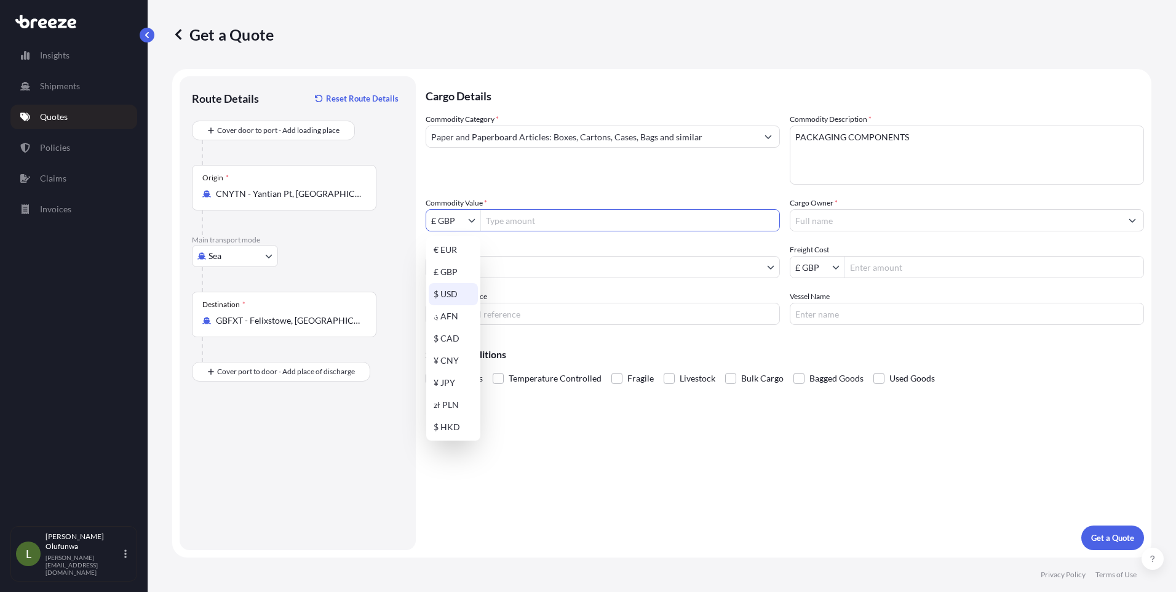
click at [445, 296] on div "$ USD" at bounding box center [453, 294] width 49 height 22
type input "$ USD"
click at [827, 263] on input "£ GBP" at bounding box center [811, 267] width 42 height 22
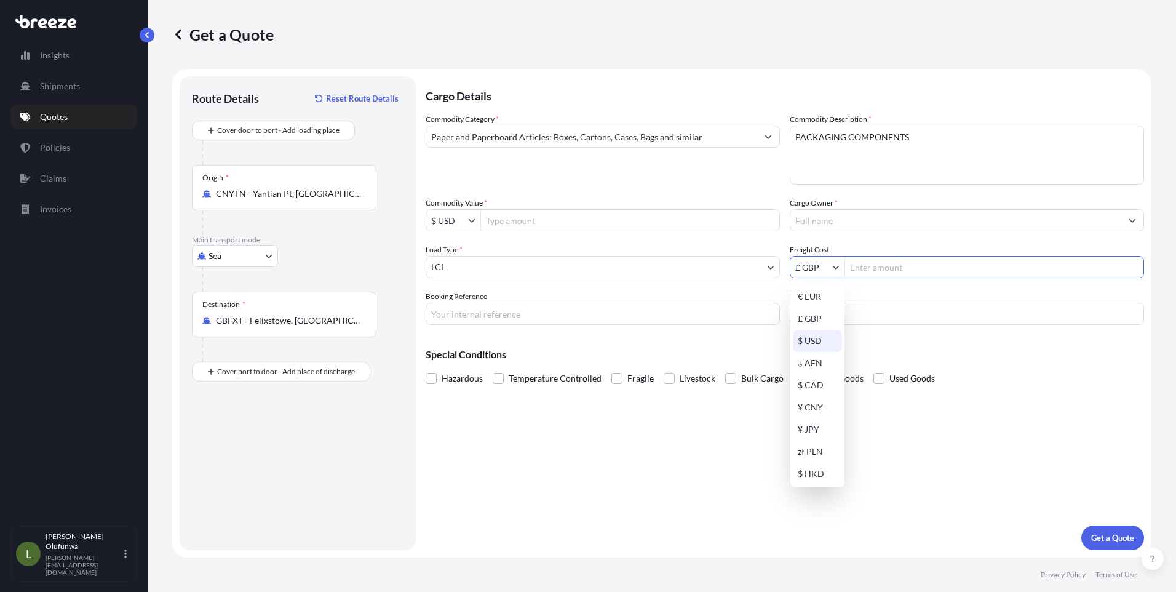
click at [814, 341] on div "$ USD" at bounding box center [817, 341] width 49 height 22
type input "$ USD"
click at [467, 218] on input "$ USD" at bounding box center [447, 220] width 42 height 22
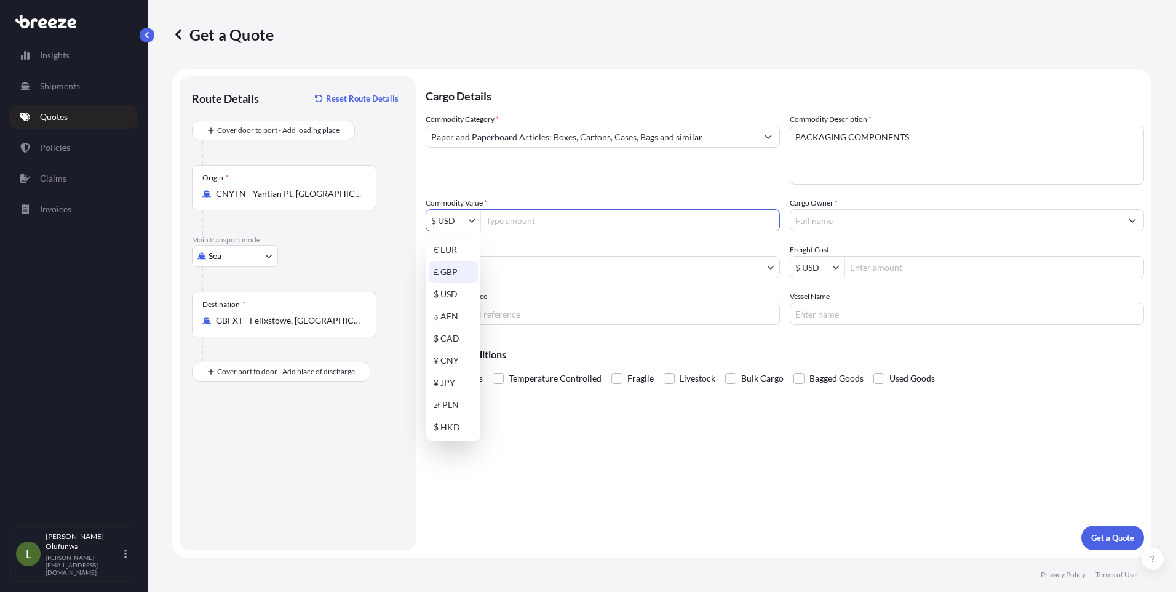
click at [448, 271] on div "£ GBP" at bounding box center [453, 272] width 49 height 22
type input "£ GBP"
click at [505, 218] on input "Commodity Value *" at bounding box center [630, 220] width 298 height 22
paste input "1"
type input "1"
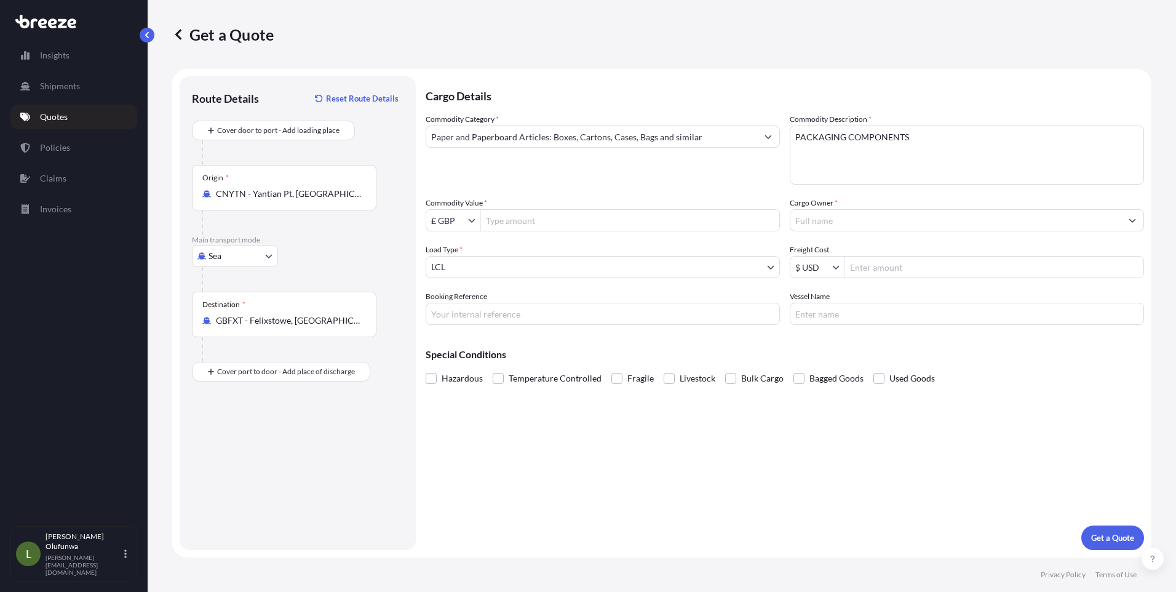
click at [577, 215] on input "Commodity Value *" at bounding box center [630, 220] width 298 height 22
paste input "10,679.50"
type input "10,679.5"
click at [834, 217] on input "Cargo Owner *" at bounding box center [955, 220] width 331 height 22
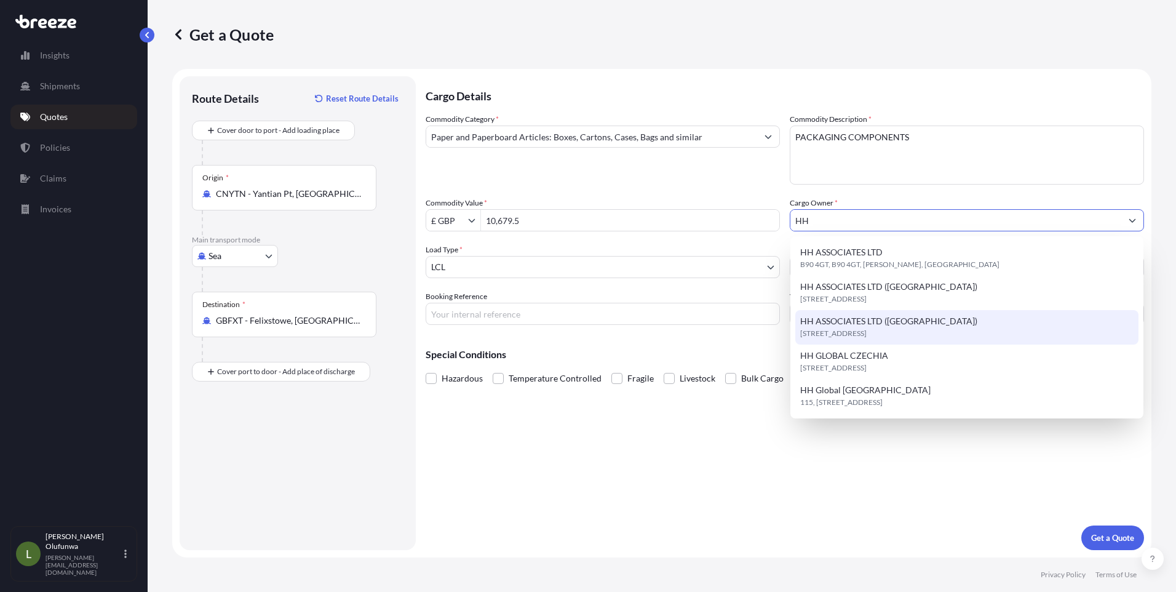
click at [876, 325] on span "HH ASSOCIATES LTD ([GEOGRAPHIC_DATA])" at bounding box center [888, 321] width 177 height 12
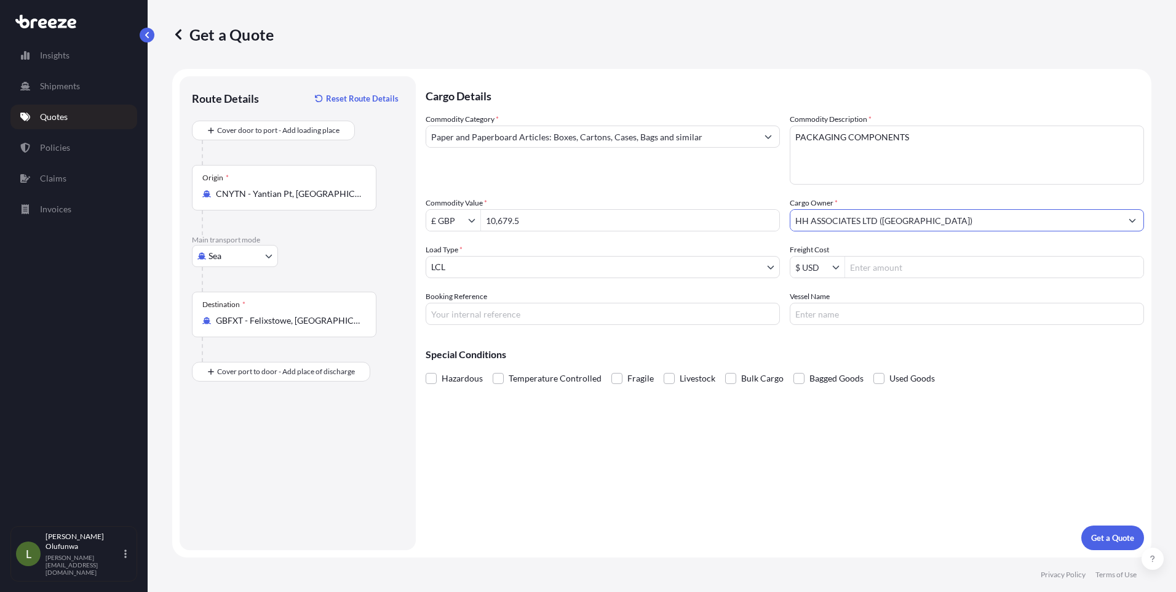
type input "HH ASSOCIATES LTD ([GEOGRAPHIC_DATA])"
click at [857, 273] on input "Freight Cost" at bounding box center [994, 267] width 298 height 22
type input "115"
click at [540, 308] on input "Booking Reference" at bounding box center [603, 314] width 354 height 22
type input "AI20220"
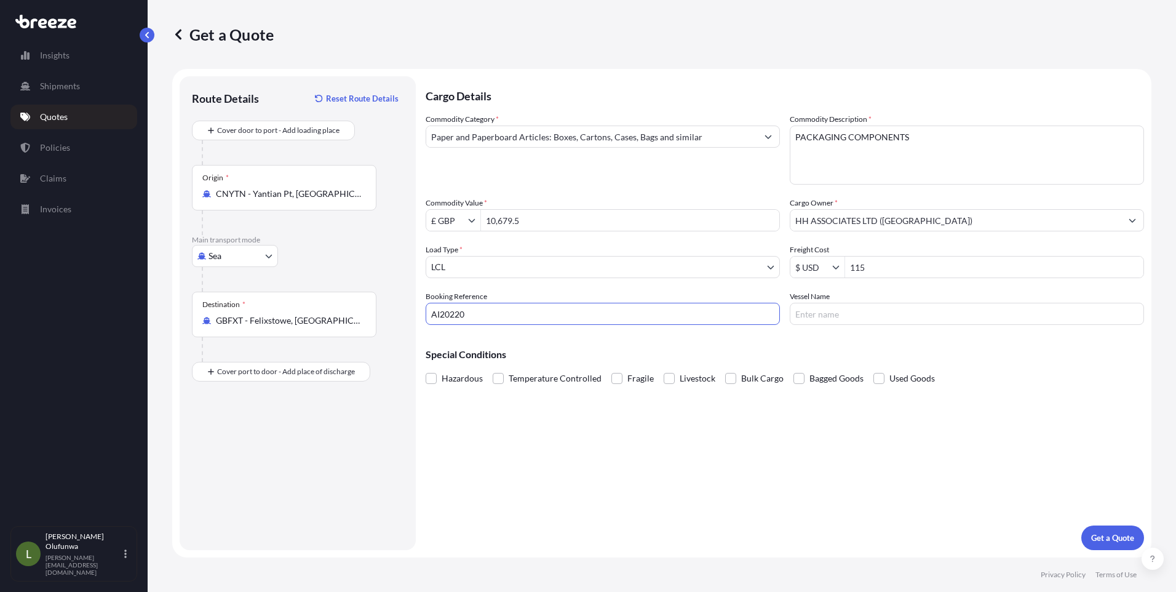
click at [905, 322] on input "Vessel Name" at bounding box center [967, 314] width 354 height 22
click at [868, 327] on div "Cargo Details Commodity Category * Paper and Paperboard Articles: Boxes, Carton…" at bounding box center [785, 312] width 718 height 473
click at [852, 319] on input "Vessel Name" at bounding box center [967, 314] width 354 height 22
paste input "OOCL PIRAEUS"
type input "OOCL PIRAEUS"
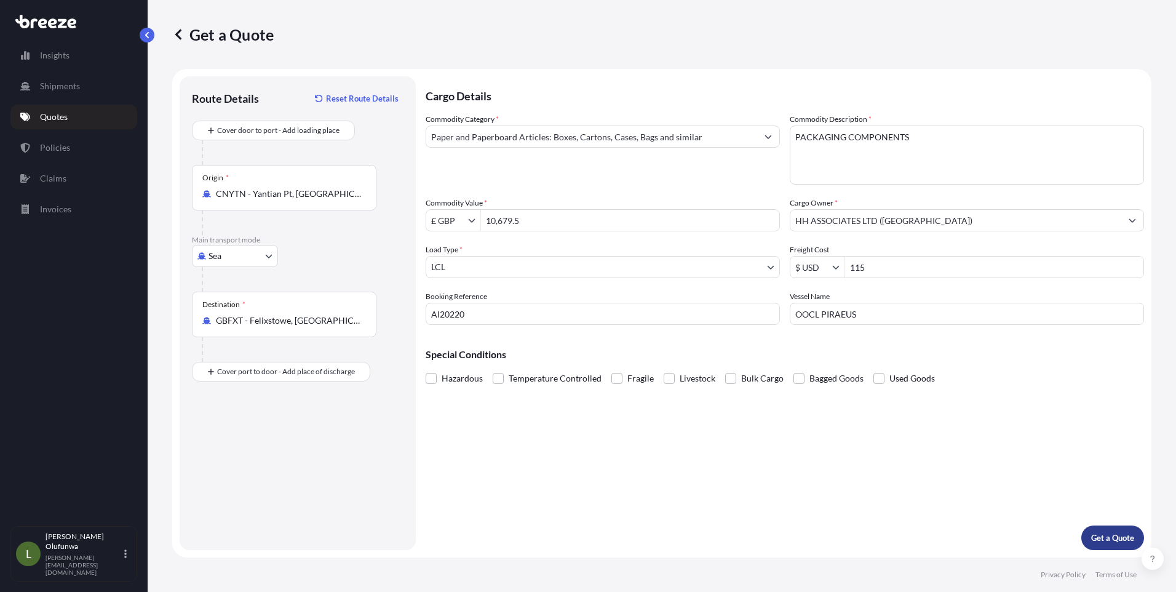
click at [1106, 534] on p "Get a Quote" at bounding box center [1112, 537] width 43 height 12
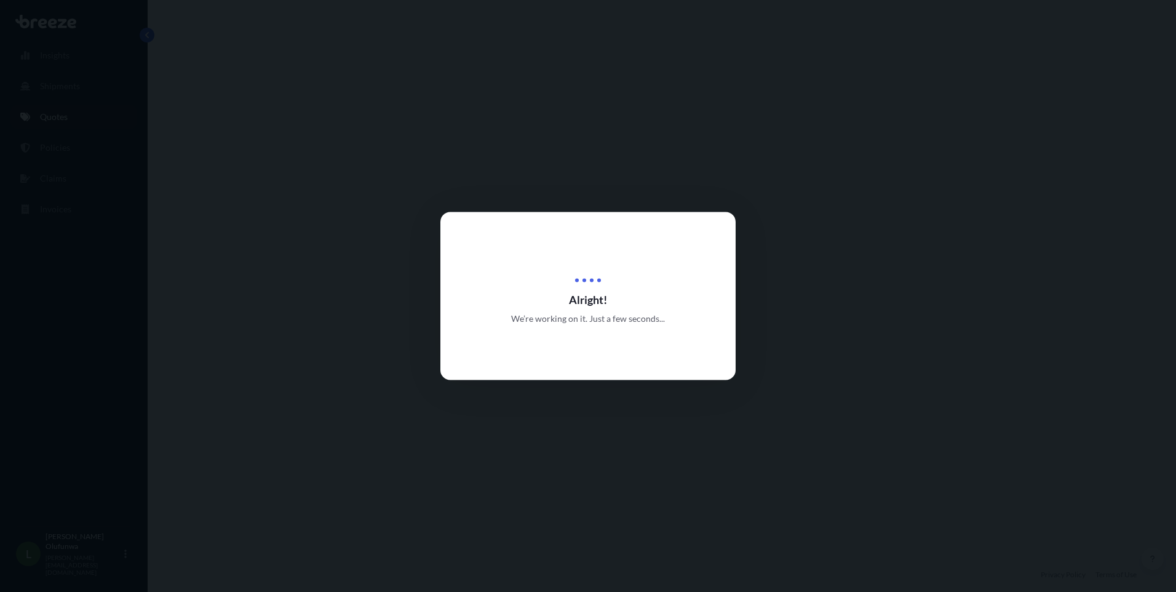
select select "Sea"
select select "1"
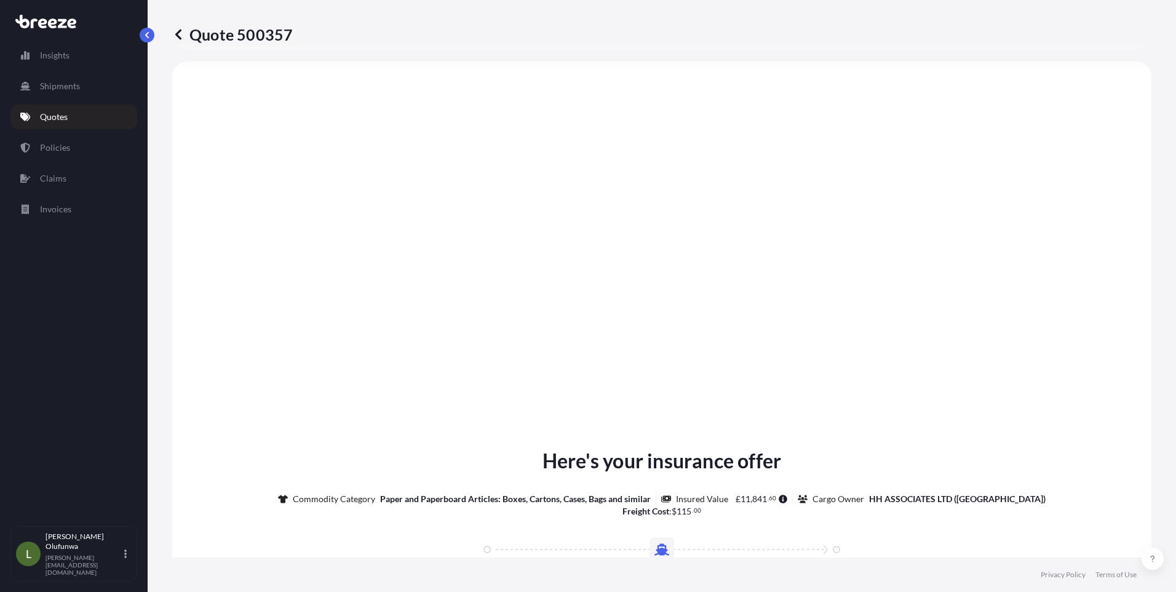
scroll to position [1360, 0]
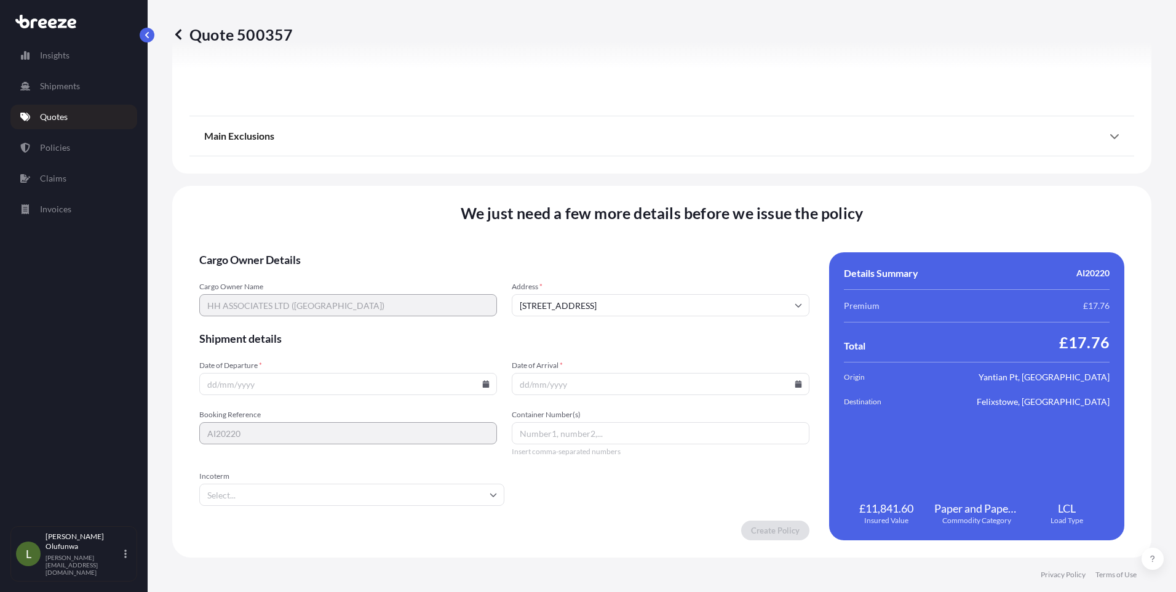
click at [482, 382] on icon at bounding box center [485, 383] width 7 height 7
click at [398, 175] on button at bounding box center [396, 177] width 20 height 20
click at [293, 275] on button "16" at bounding box center [290, 274] width 20 height 20
type input "[DATE]"
click at [795, 382] on icon at bounding box center [798, 383] width 7 height 7
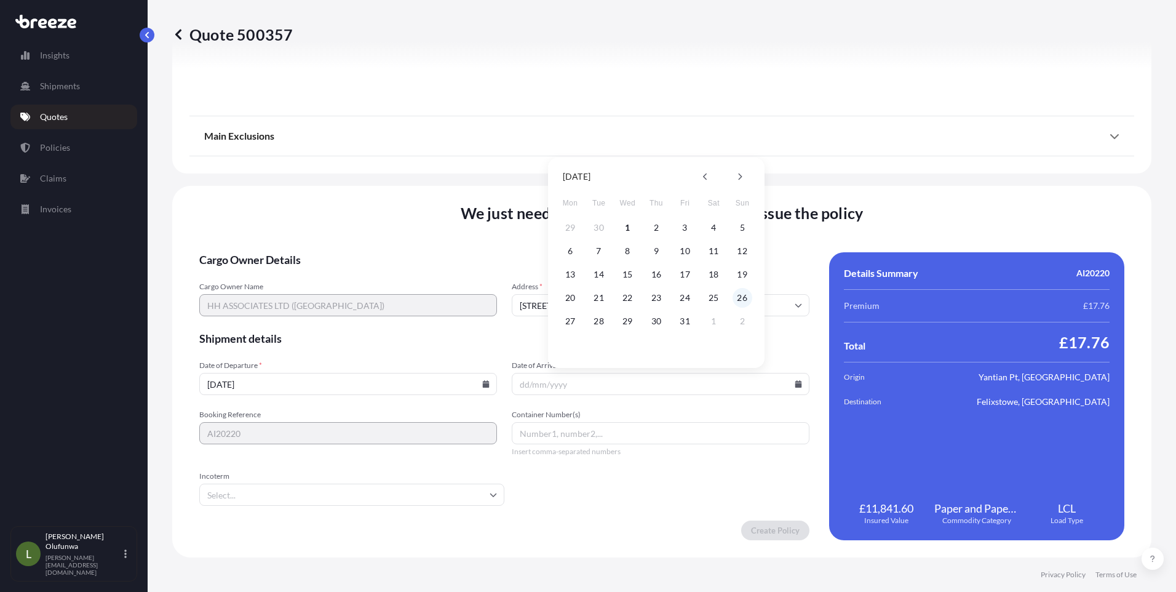
click at [742, 299] on button "26" at bounding box center [742, 298] width 20 height 20
type input "[DATE]"
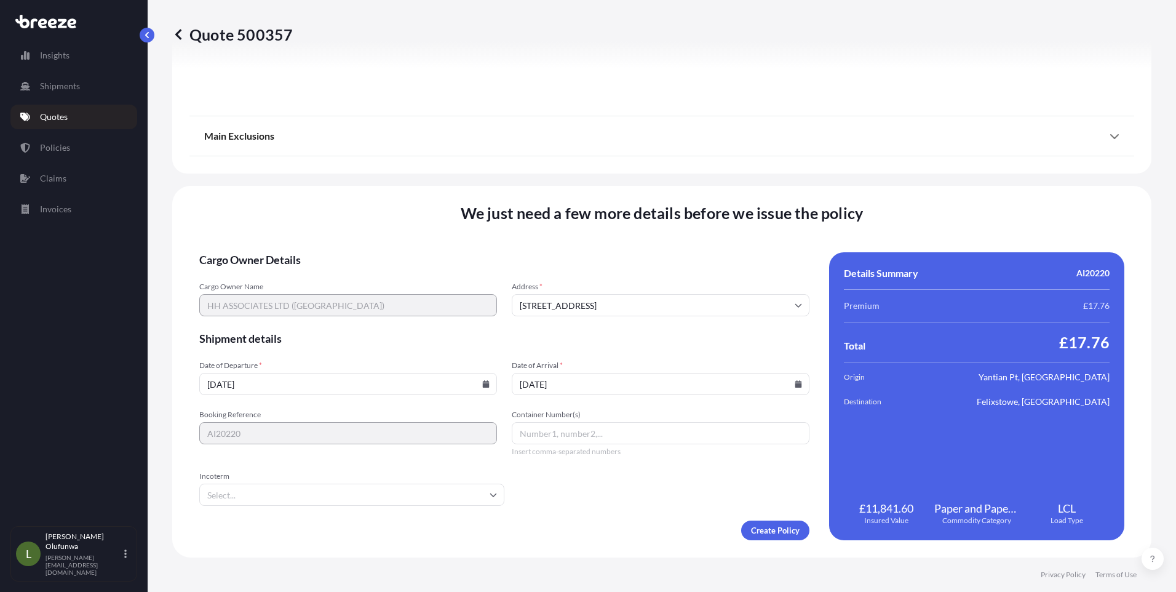
click at [611, 434] on input "Container Number(s)" at bounding box center [661, 433] width 298 height 22
click at [566, 432] on input "Container Number(s)" at bounding box center [661, 433] width 298 height 22
paste input "EMCU1653202"
type input "EMCU1653202"
click at [470, 495] on input "Incoterm" at bounding box center [351, 494] width 305 height 22
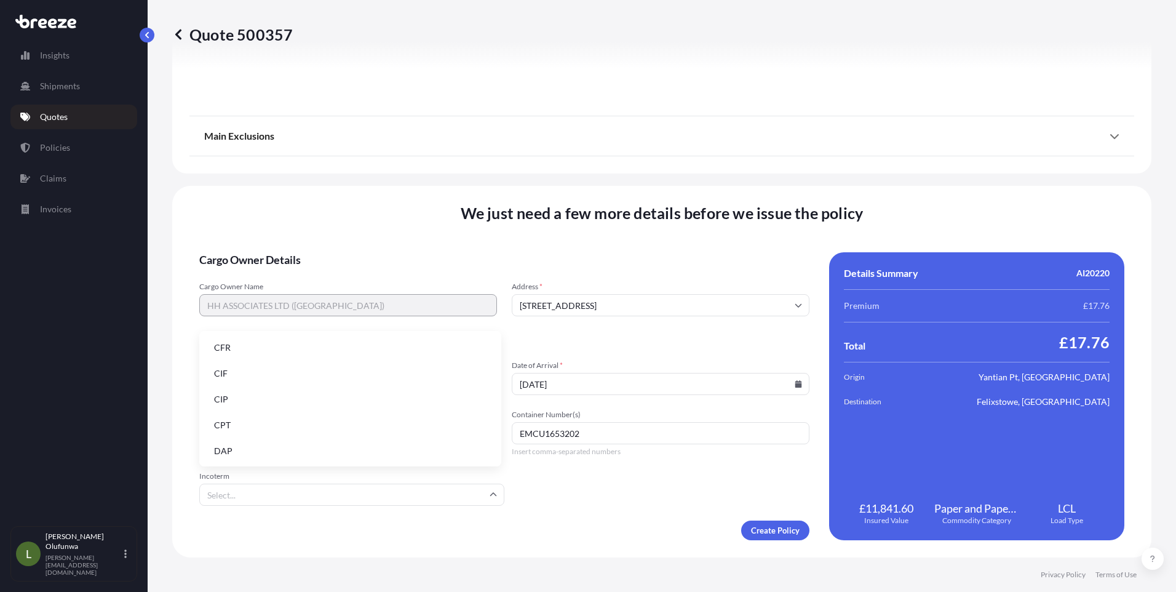
scroll to position [156, 0]
click at [239, 451] on li "FOB" at bounding box center [350, 449] width 292 height 23
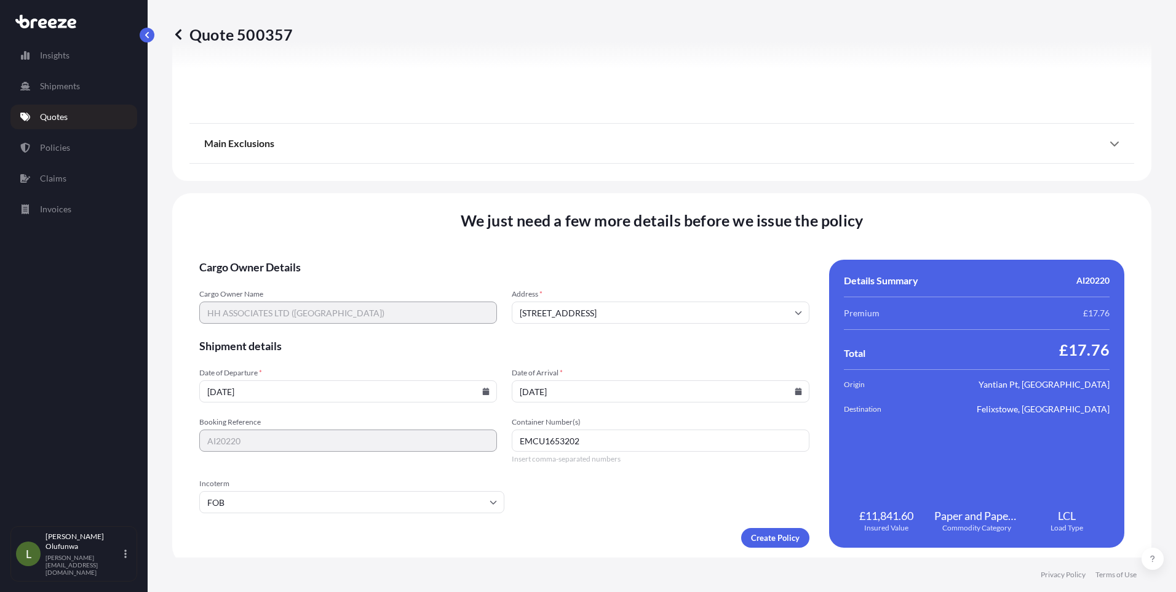
scroll to position [1360, 0]
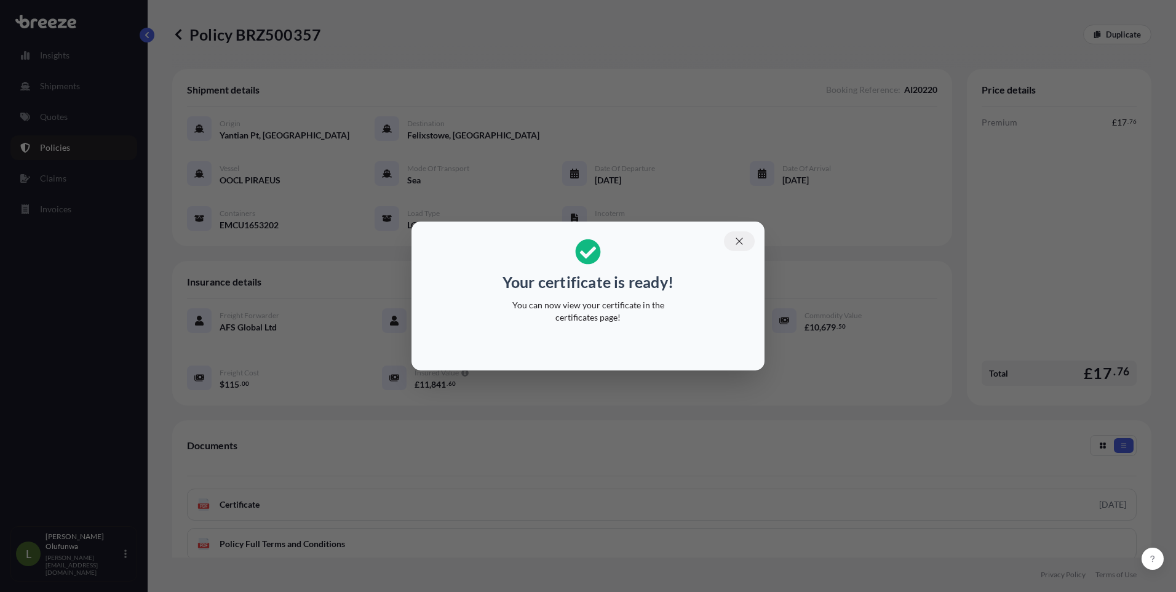
click at [741, 239] on icon "button" at bounding box center [738, 240] width 7 height 7
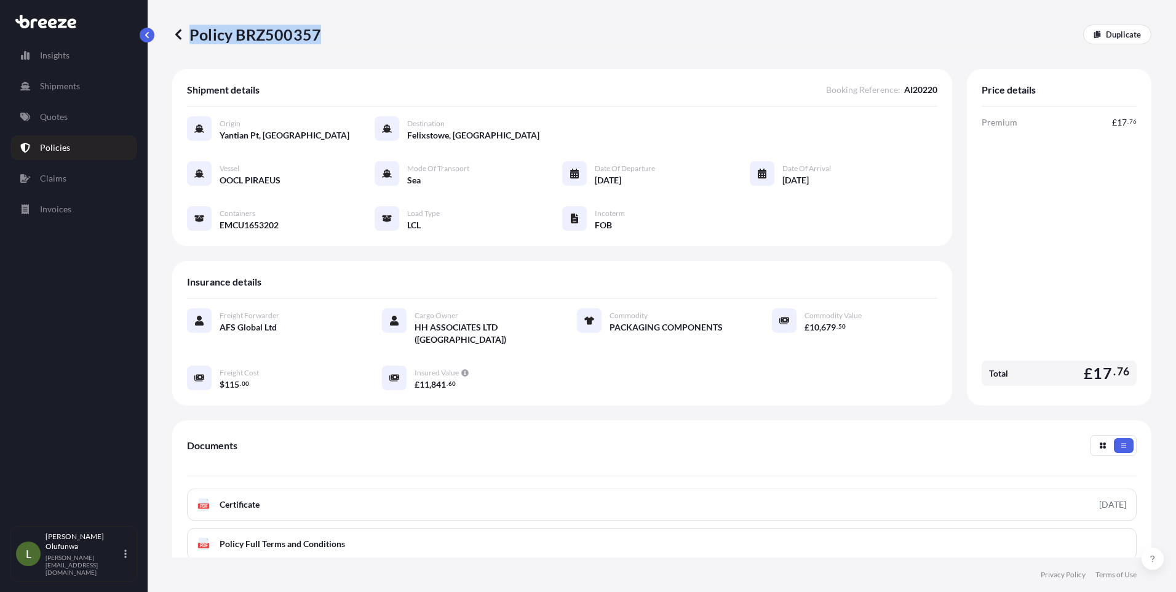
drag, startPoint x: 337, startPoint y: 39, endPoint x: 317, endPoint y: 36, distance: 19.8
click at [317, 36] on div "Policy BRZ500357 Duplicate" at bounding box center [661, 35] width 979 height 20
copy p "Policy BRZ500357"
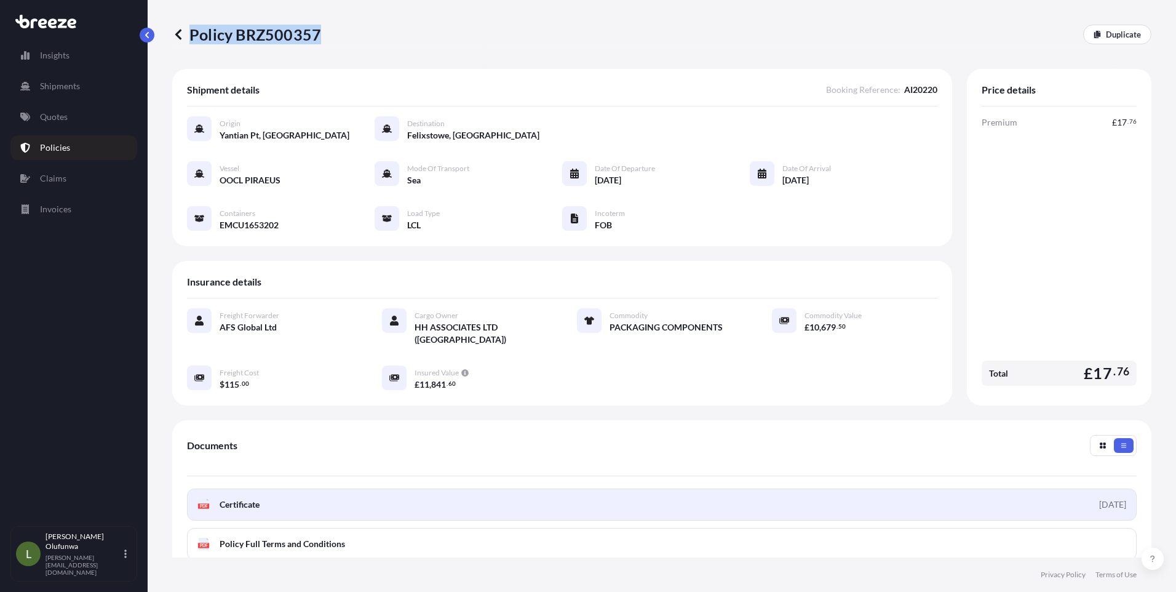
click at [306, 492] on link "PDF Certificate [DATE]" at bounding box center [661, 504] width 949 height 32
